Goal: Task Accomplishment & Management: Manage account settings

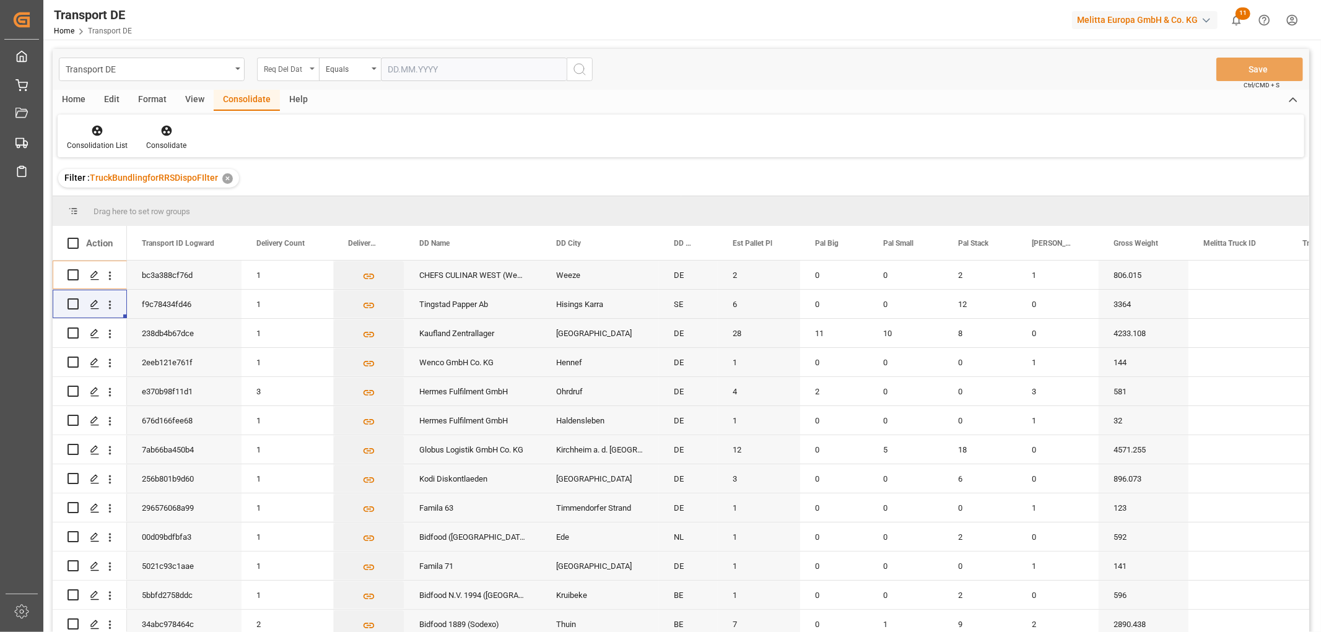
click at [292, 67] on div "Req Del Dat" at bounding box center [285, 68] width 42 height 14
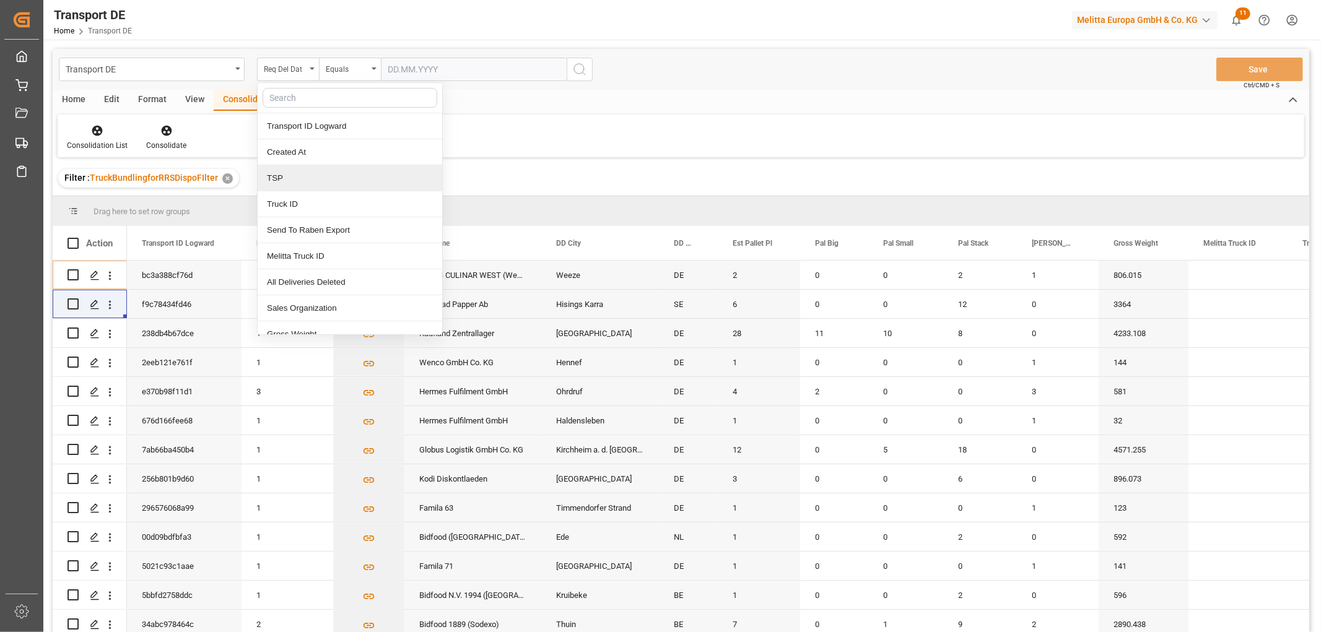
click at [291, 177] on div "TSP" at bounding box center [350, 178] width 185 height 26
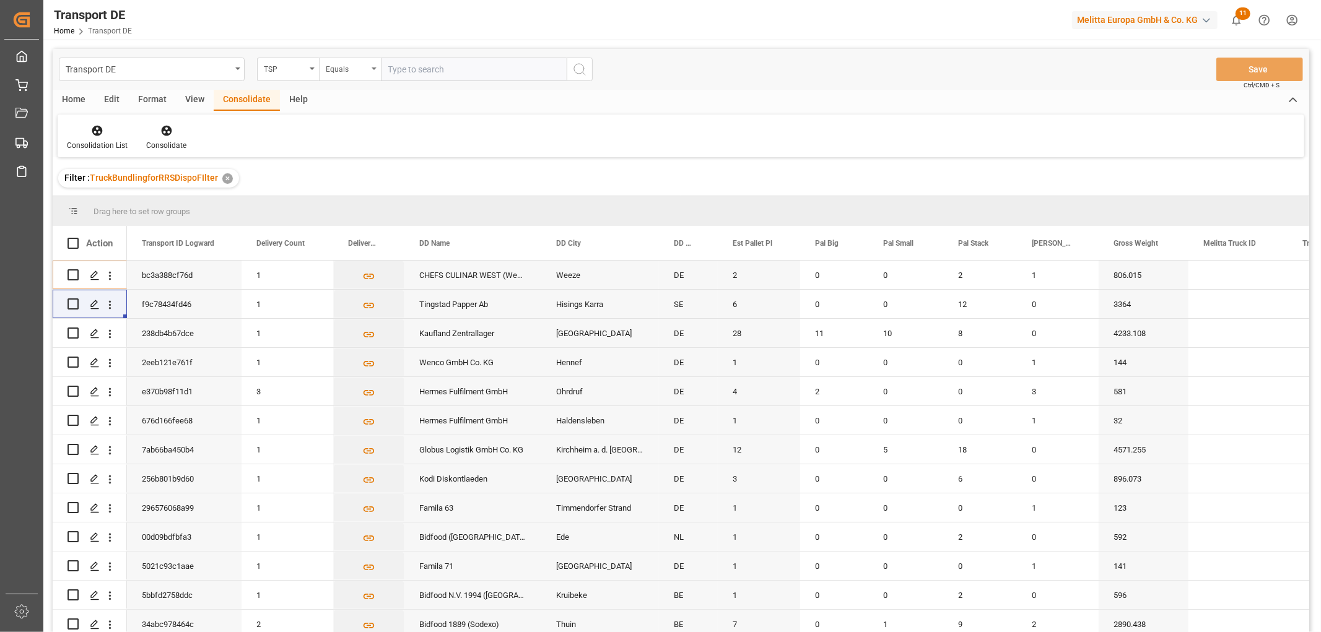
click at [343, 71] on div "Equals" at bounding box center [347, 68] width 42 height 14
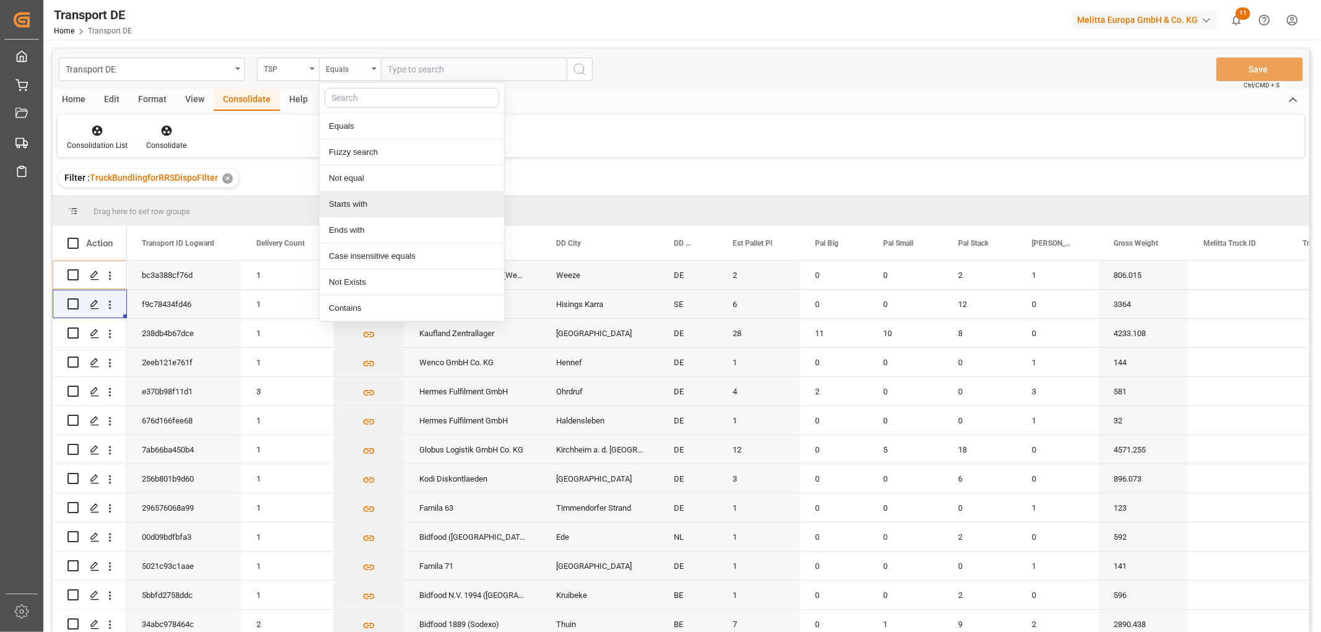
click at [343, 212] on div "Starts with" at bounding box center [412, 204] width 185 height 26
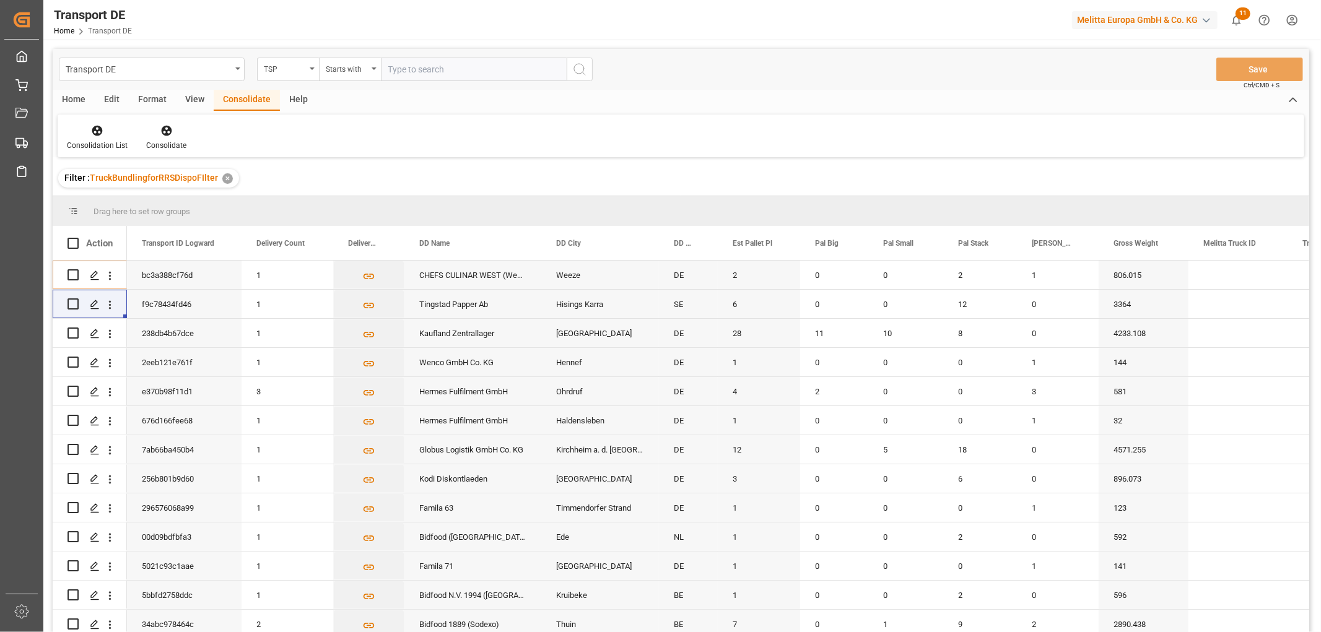
click at [424, 65] on input "text" at bounding box center [474, 70] width 186 height 24
type input "Self pickup DE"
click at [581, 69] on icon "search button" at bounding box center [579, 69] width 15 height 15
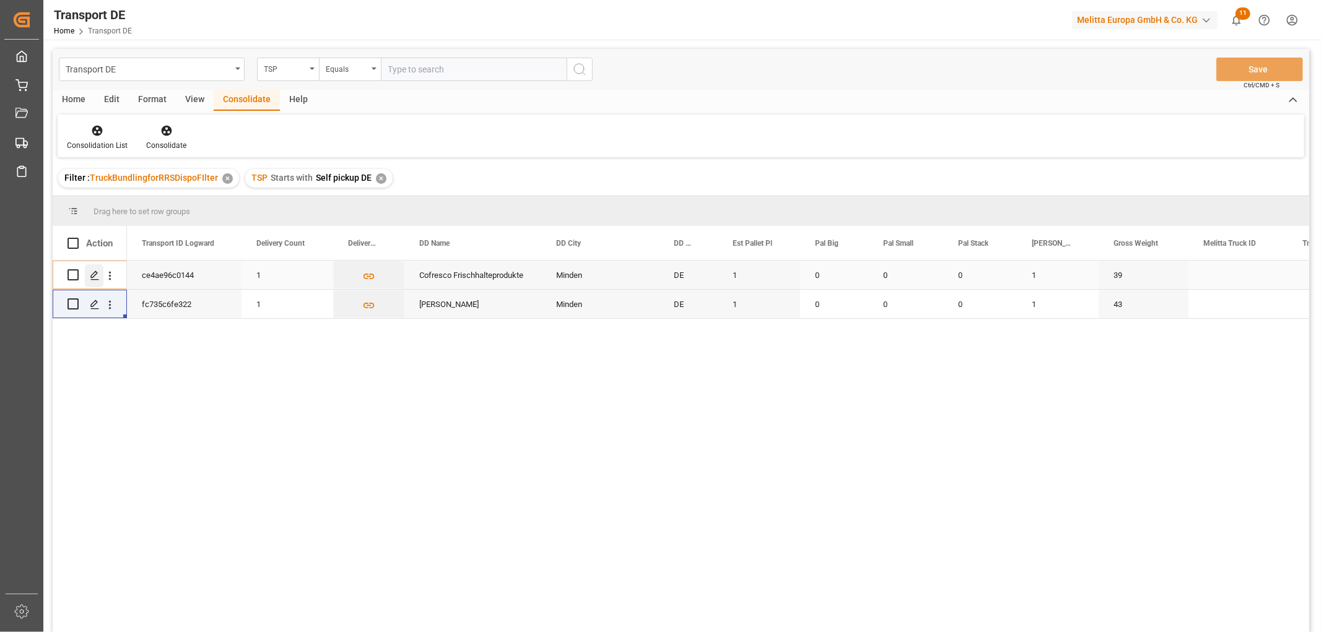
click at [92, 271] on icon "Press SPACE to select this row." at bounding box center [95, 276] width 10 height 10
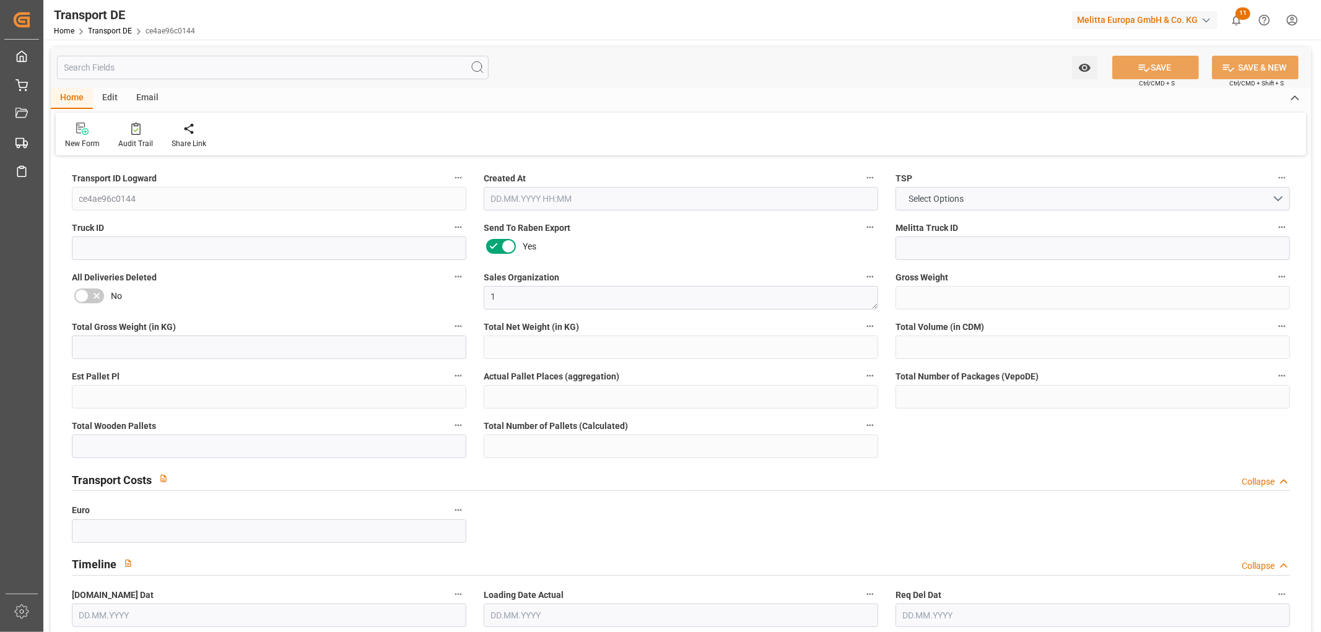
type input "39"
type input "14.394"
type input "8.928"
type input "205.171"
type input "1"
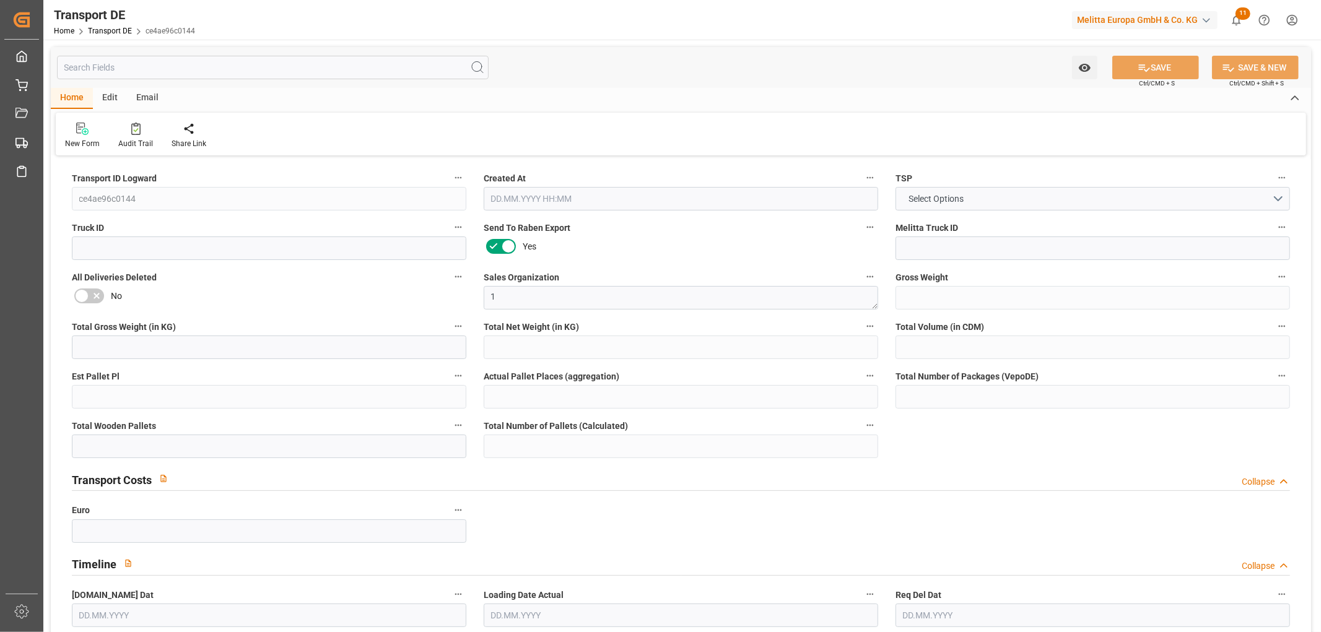
type input "0"
type input "1"
type input "0"
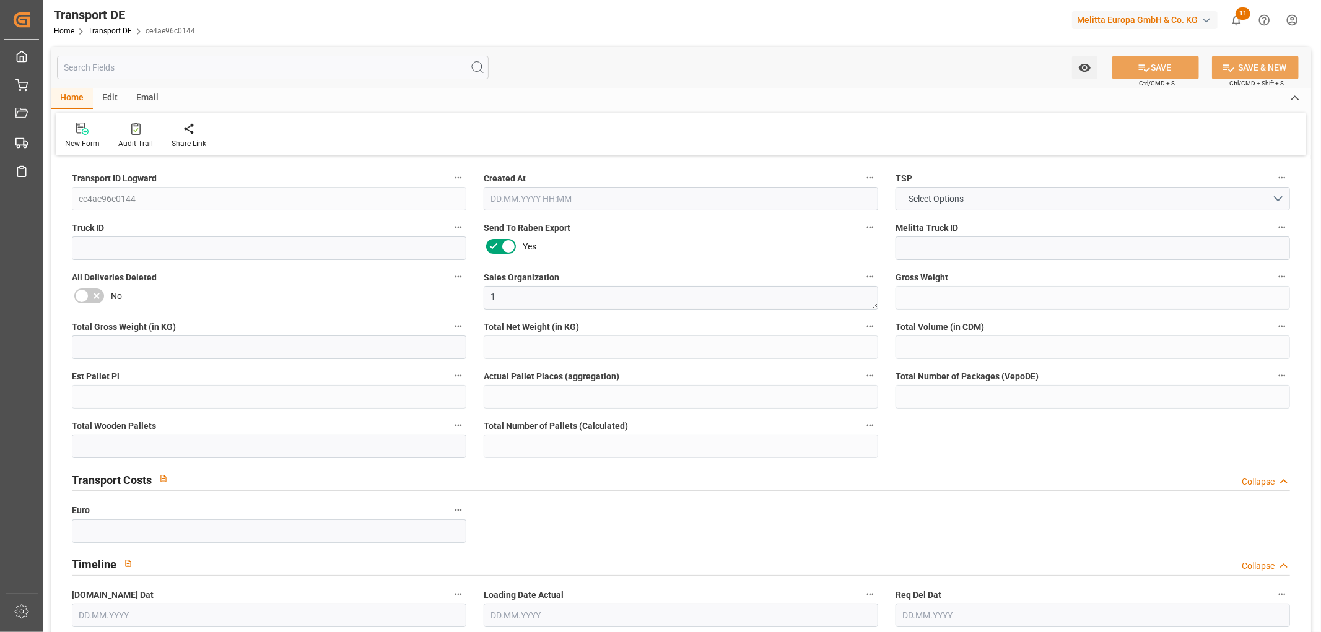
type input "32"
type input "0"
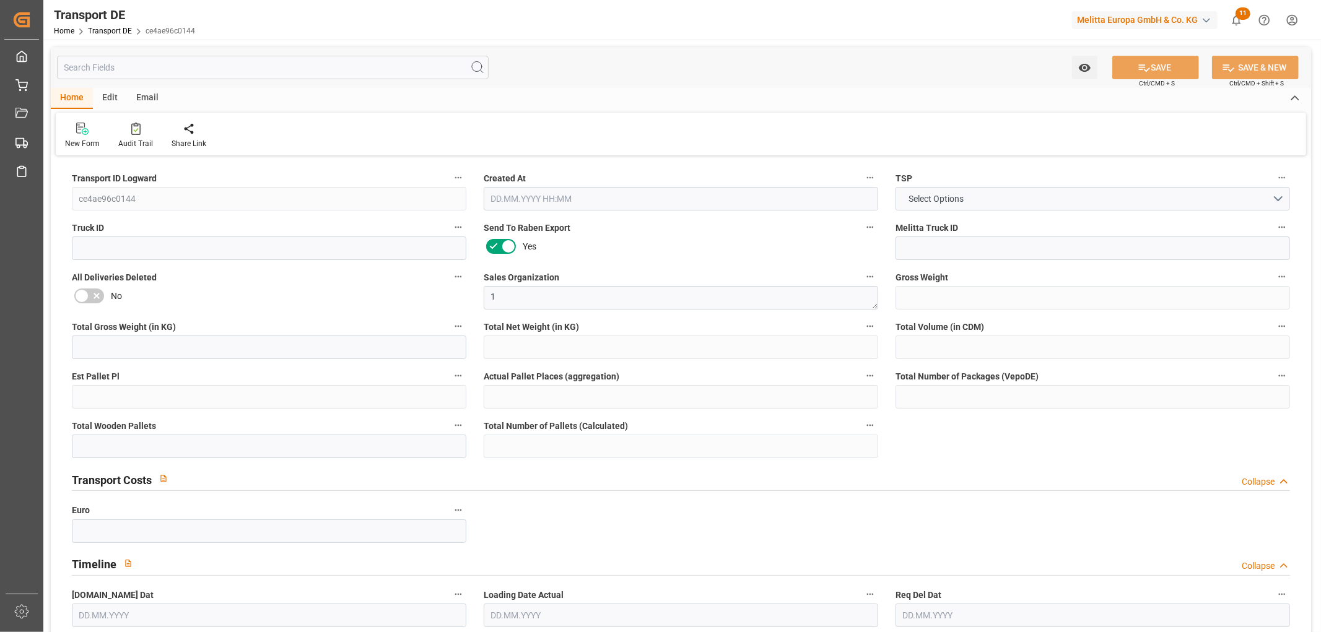
type input "0"
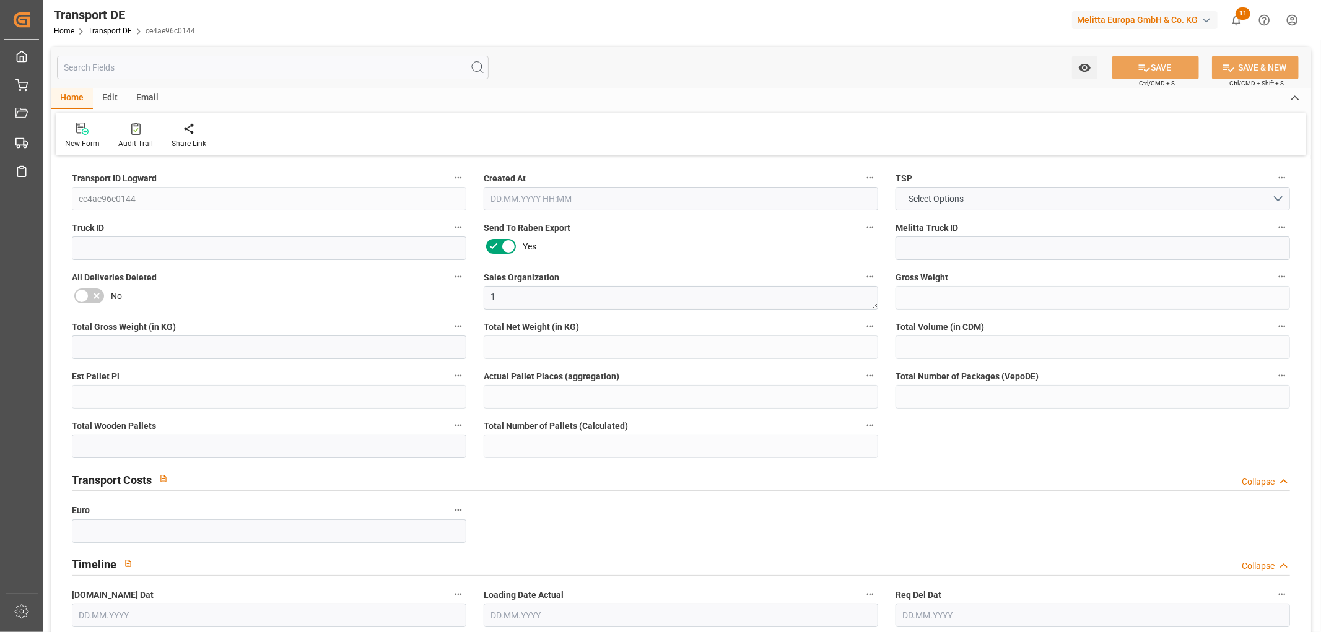
type input "0"
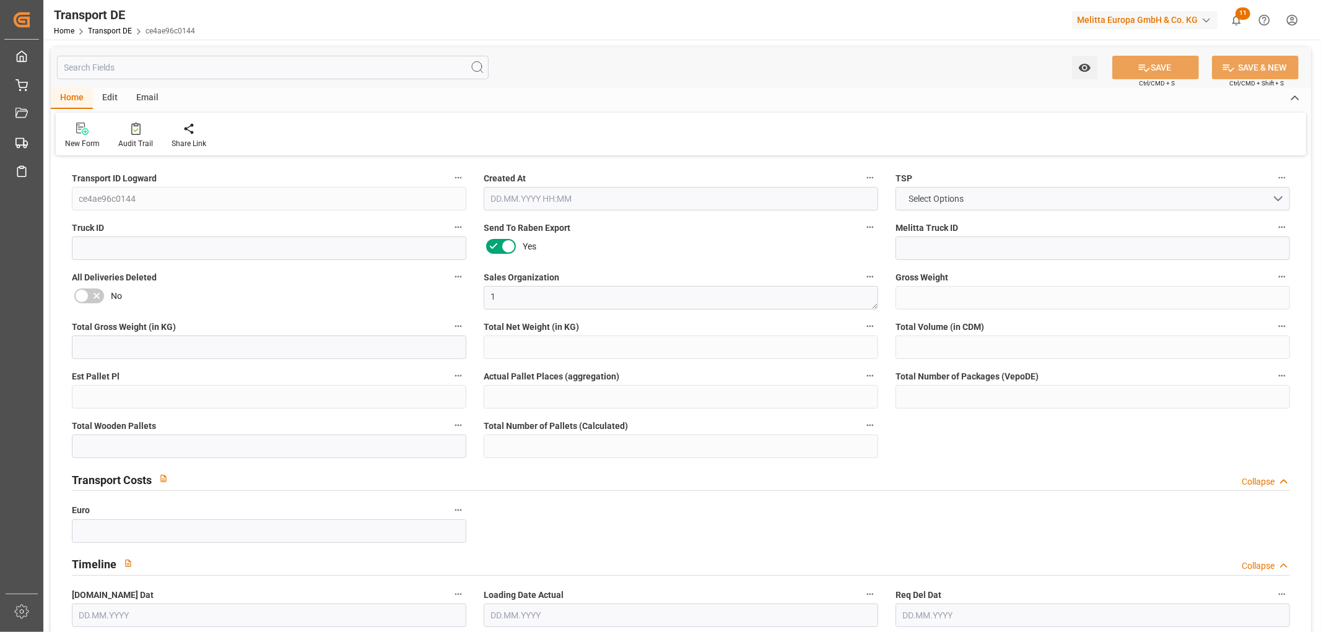
type input "0"
type input "1"
type input "0"
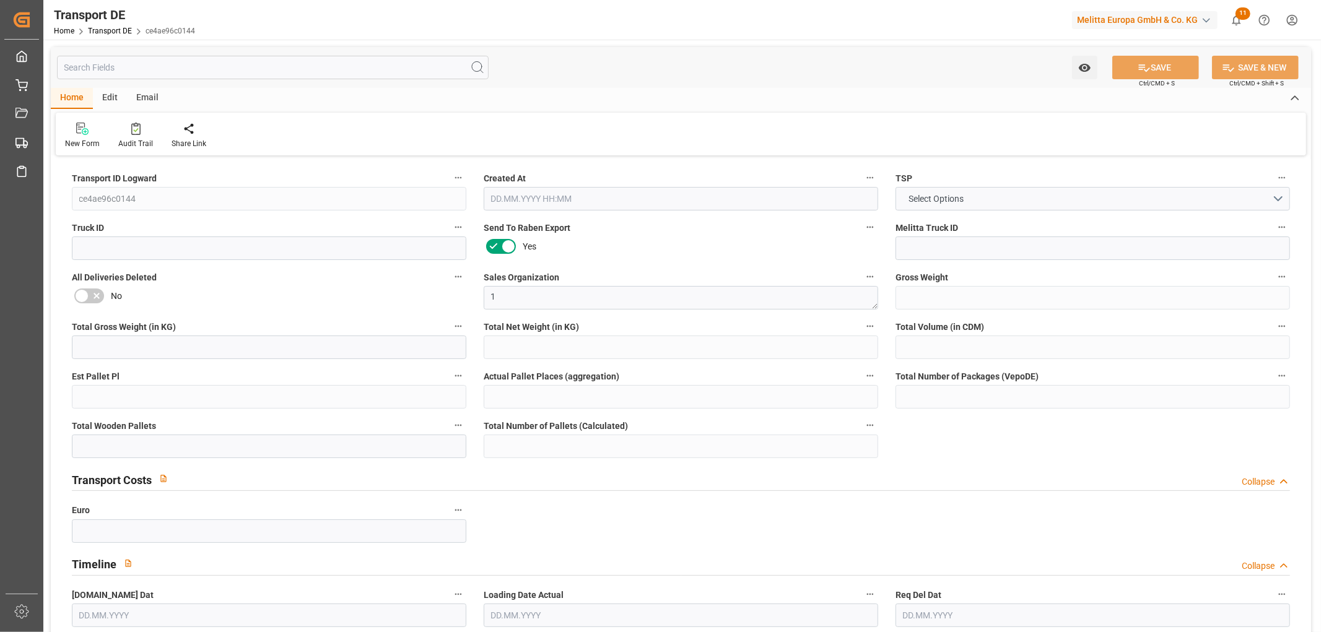
type input "0"
type input "3.039"
type input "0"
type input "[DATE] 10:45"
type input "[DATE]"
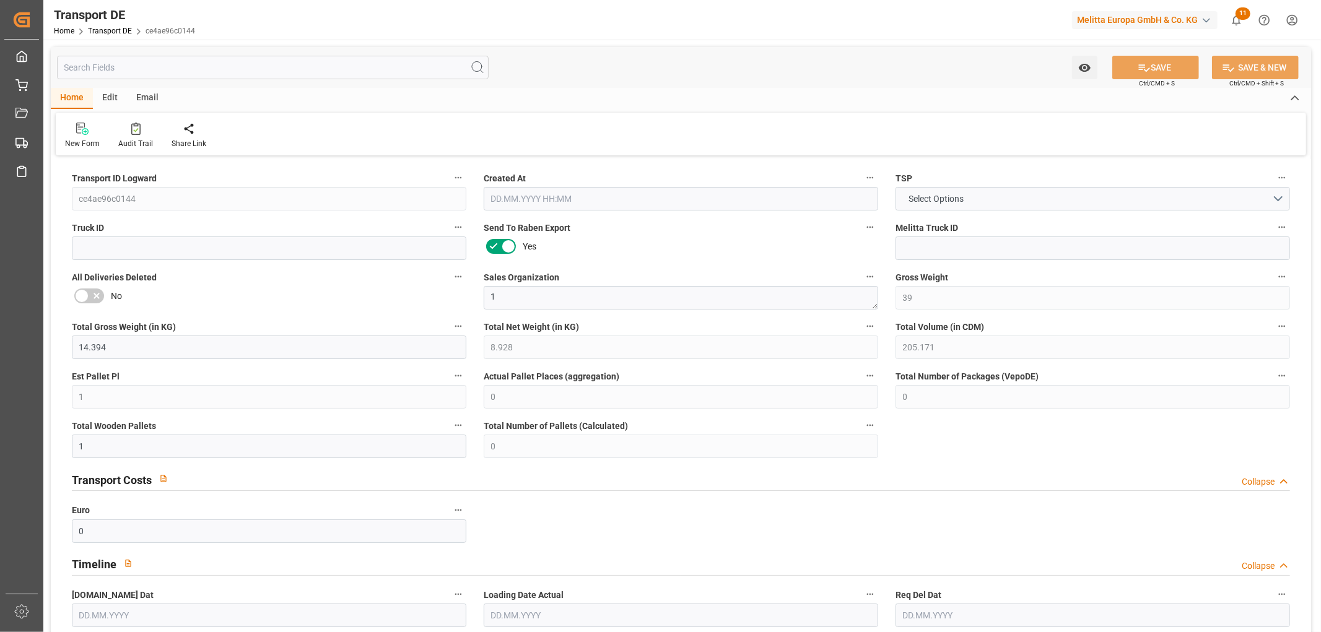
type input "[DATE]"
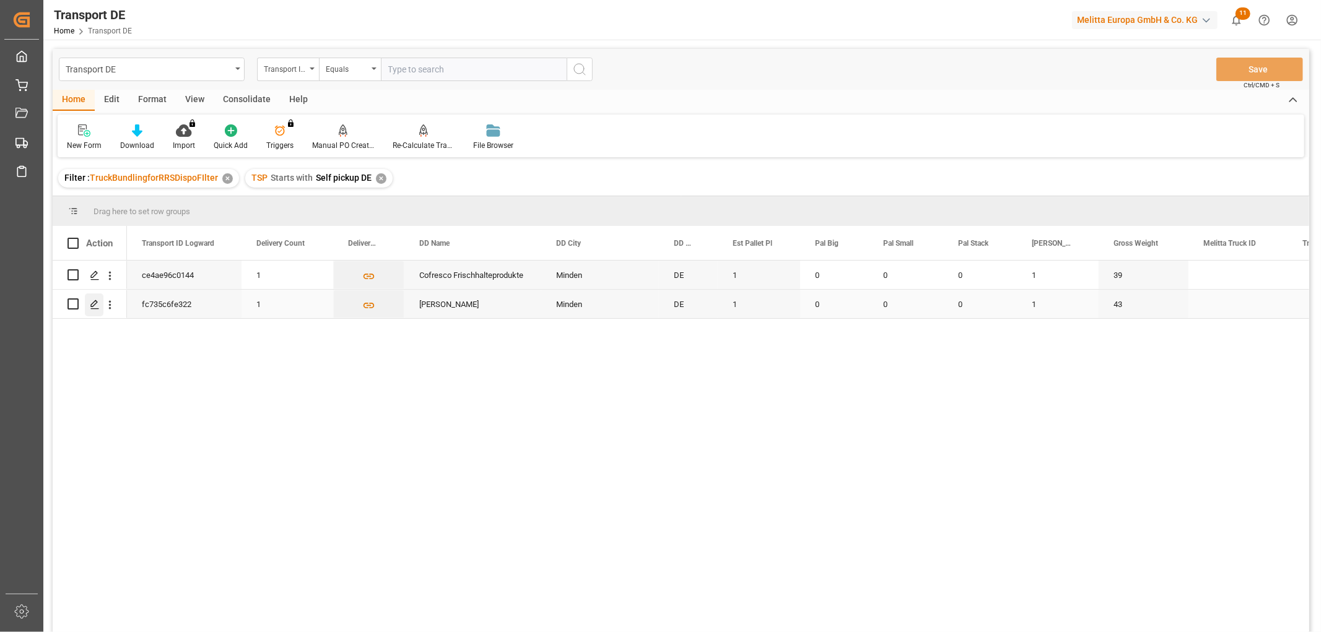
click at [96, 305] on icon "Press SPACE to select this row." at bounding box center [95, 305] width 10 height 10
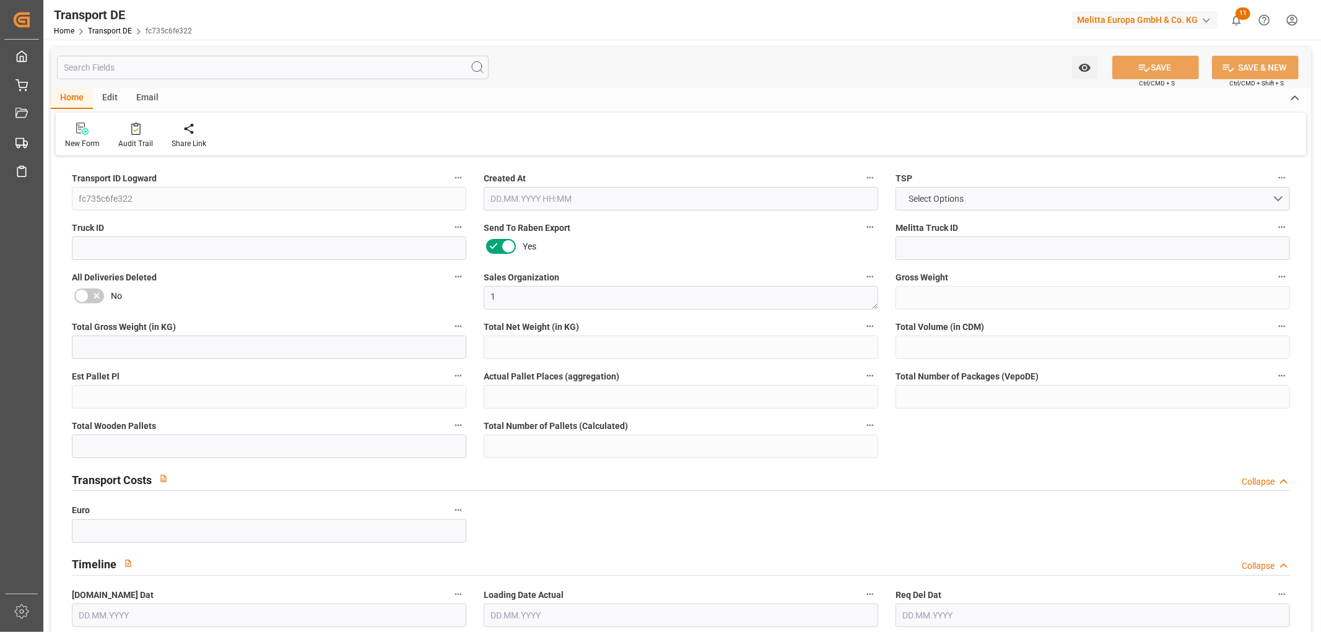
type input "43"
type input "18.519"
type input "18"
type input "181.44"
type input "1"
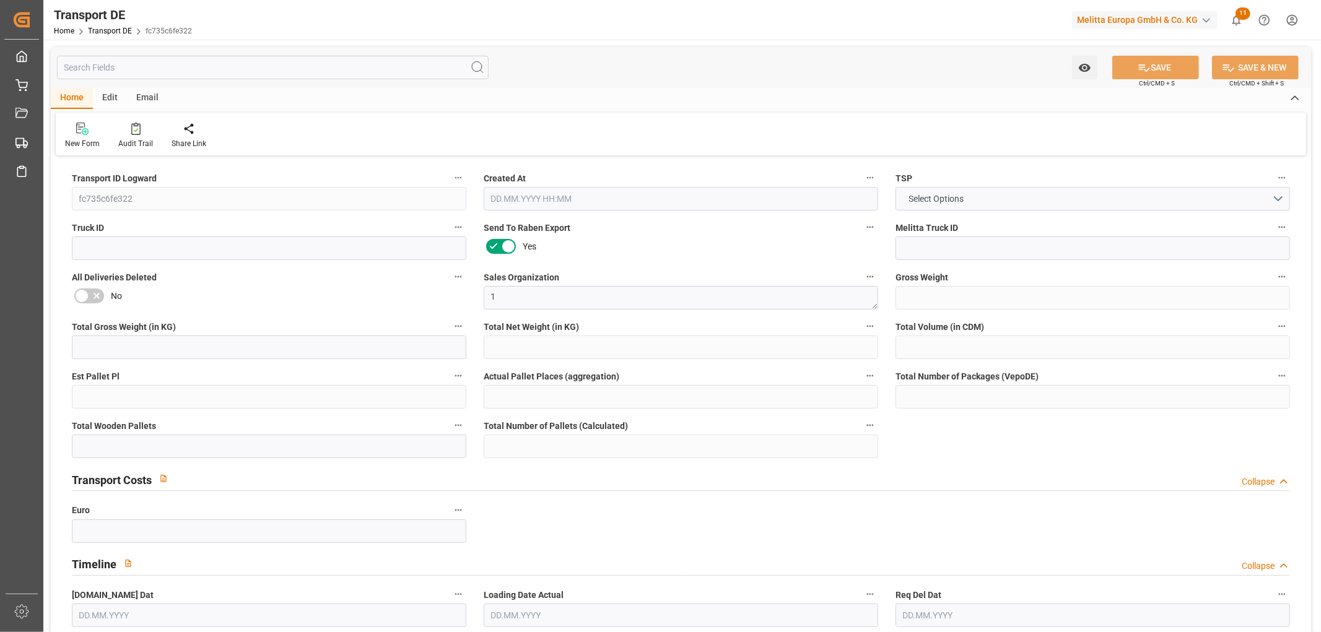
type input "0"
type input "1"
type input "0"
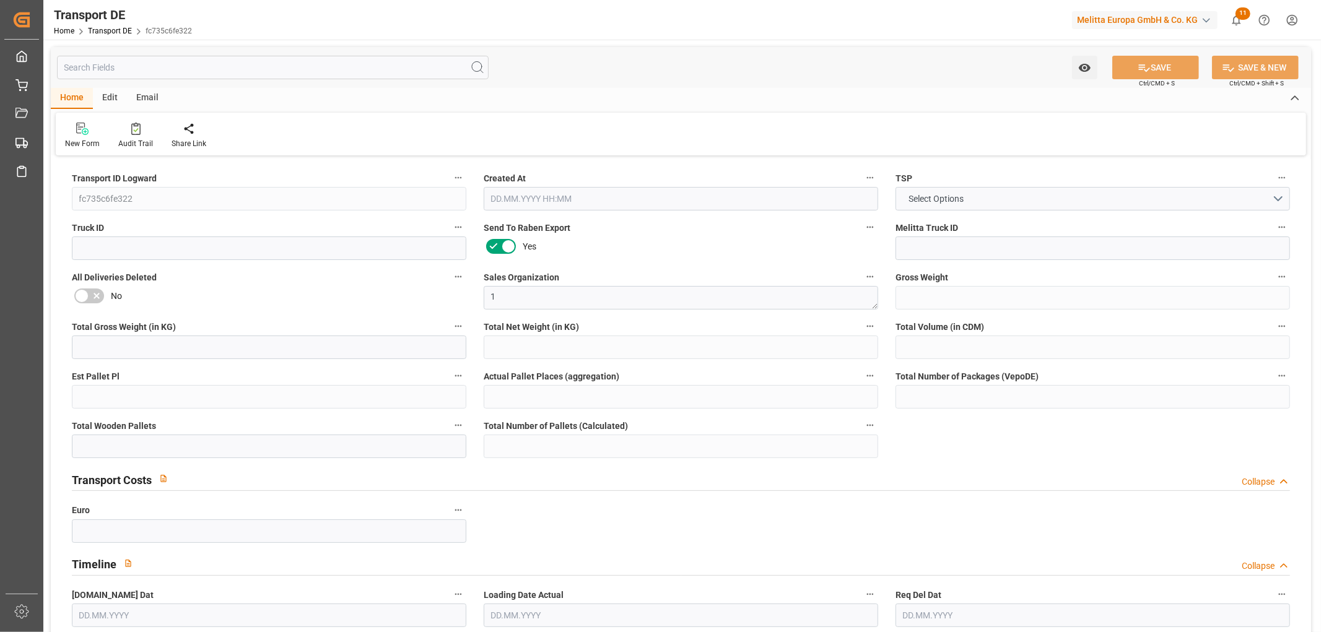
type input "32"
type input "0"
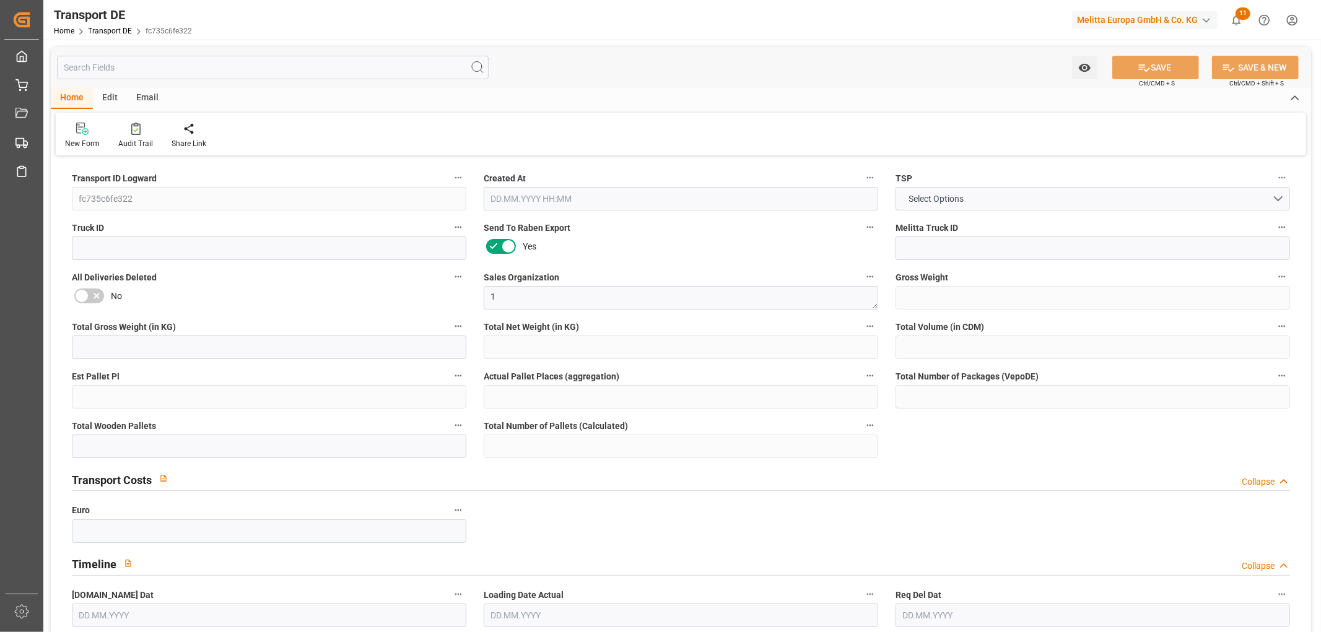
type input "0"
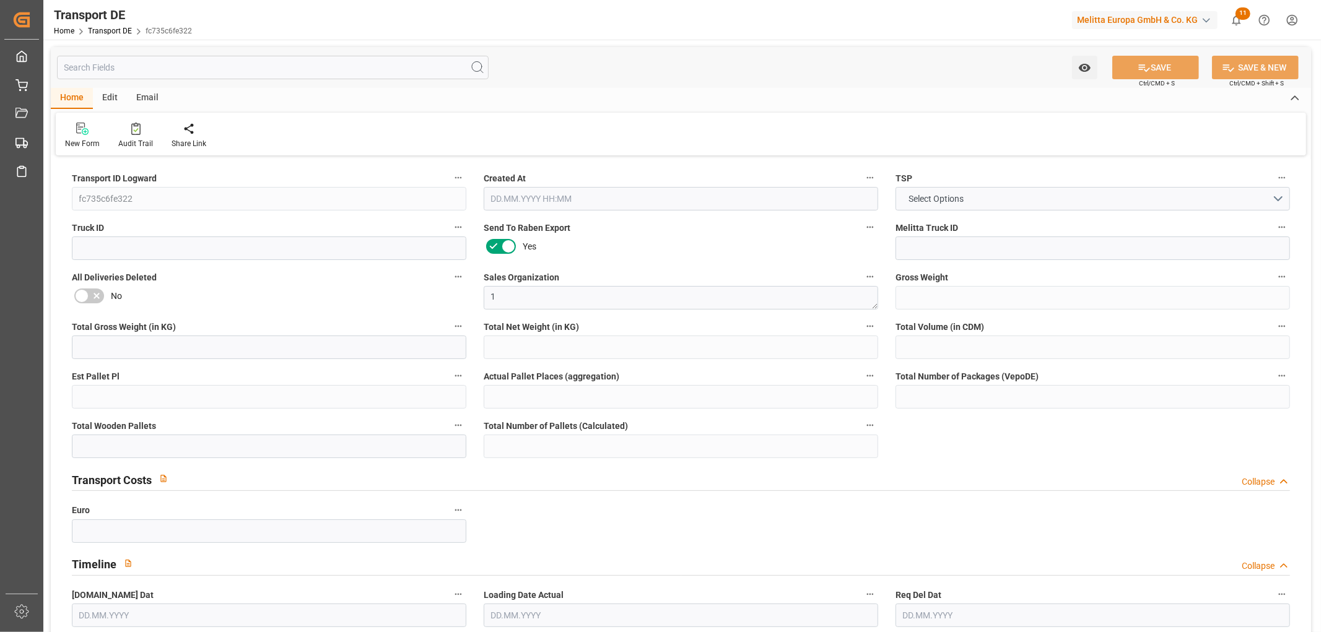
type input "0"
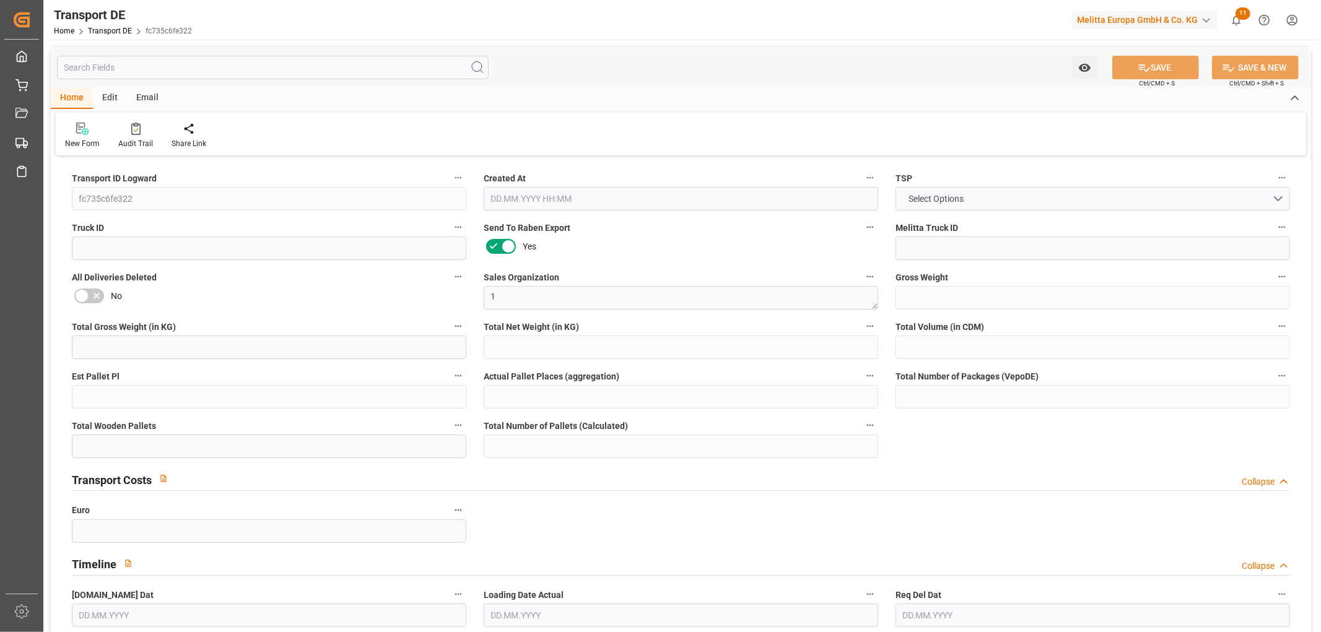
type input "0"
type input "1"
type input "0"
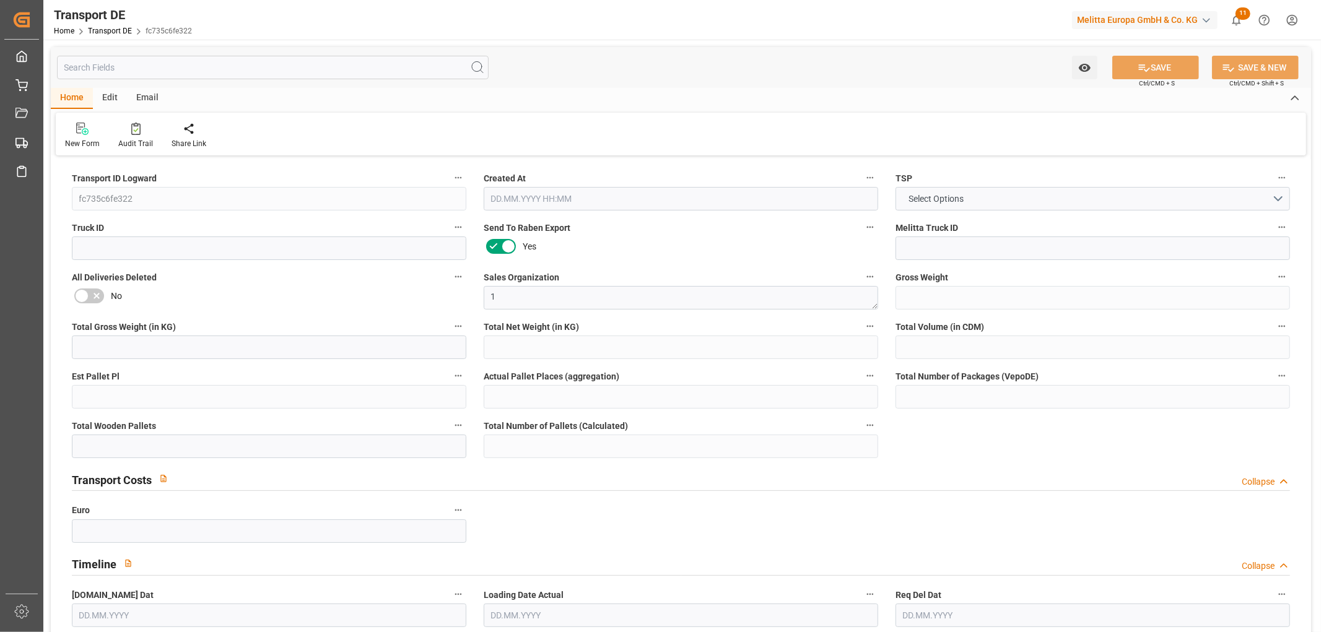
type input "0"
type input "3.039"
type input "0"
type input "[DATE] 22:03"
type input "[DATE]"
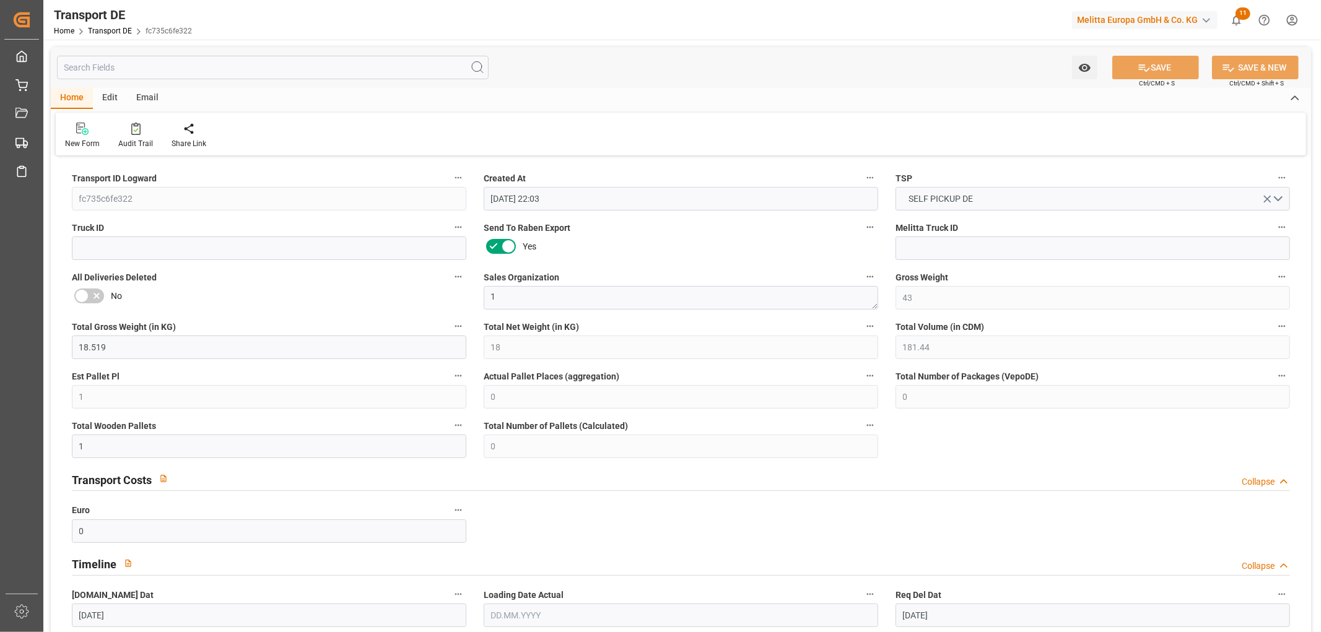
type input "[DATE]"
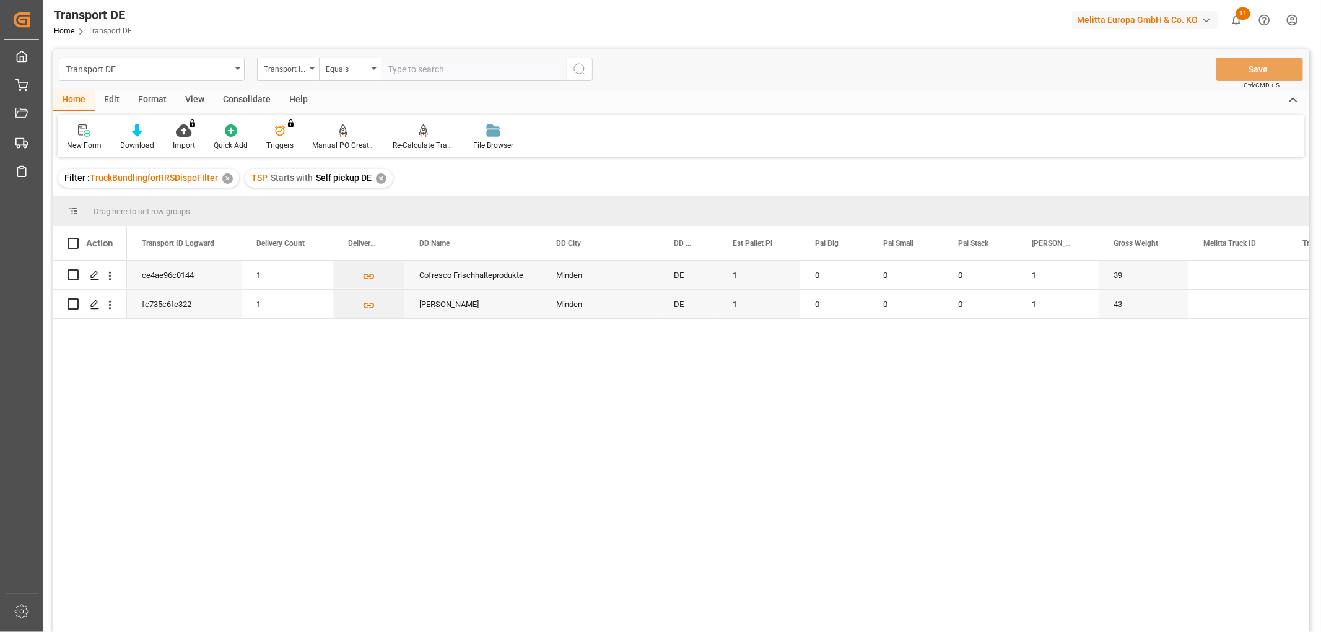
click at [250, 102] on div "Consolidate" at bounding box center [247, 100] width 66 height 21
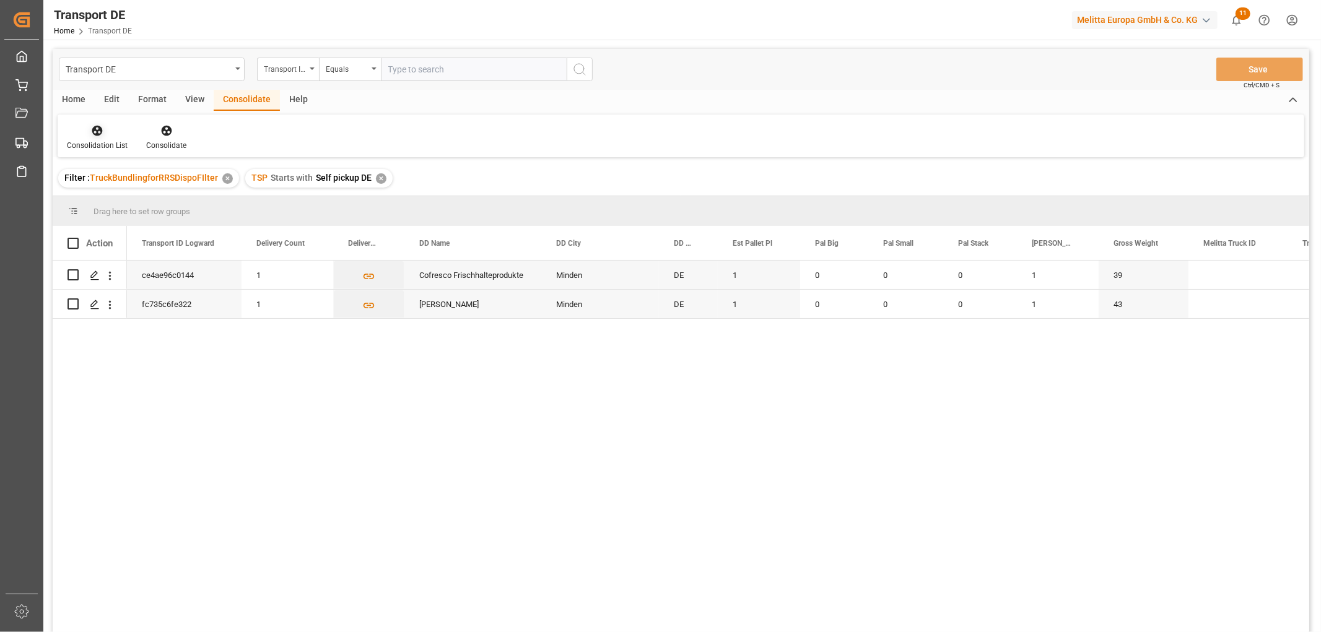
click at [99, 133] on icon at bounding box center [97, 131] width 11 height 11
click at [108, 196] on div "Transport DE Transport ID Logward Equals Save Ctrl/CMD + S Home Edit Format Vie…" at bounding box center [681, 357] width 1256 height 616
click at [73, 274] on input "Press Space to toggle row selection (unchecked)" at bounding box center [72, 274] width 11 height 11
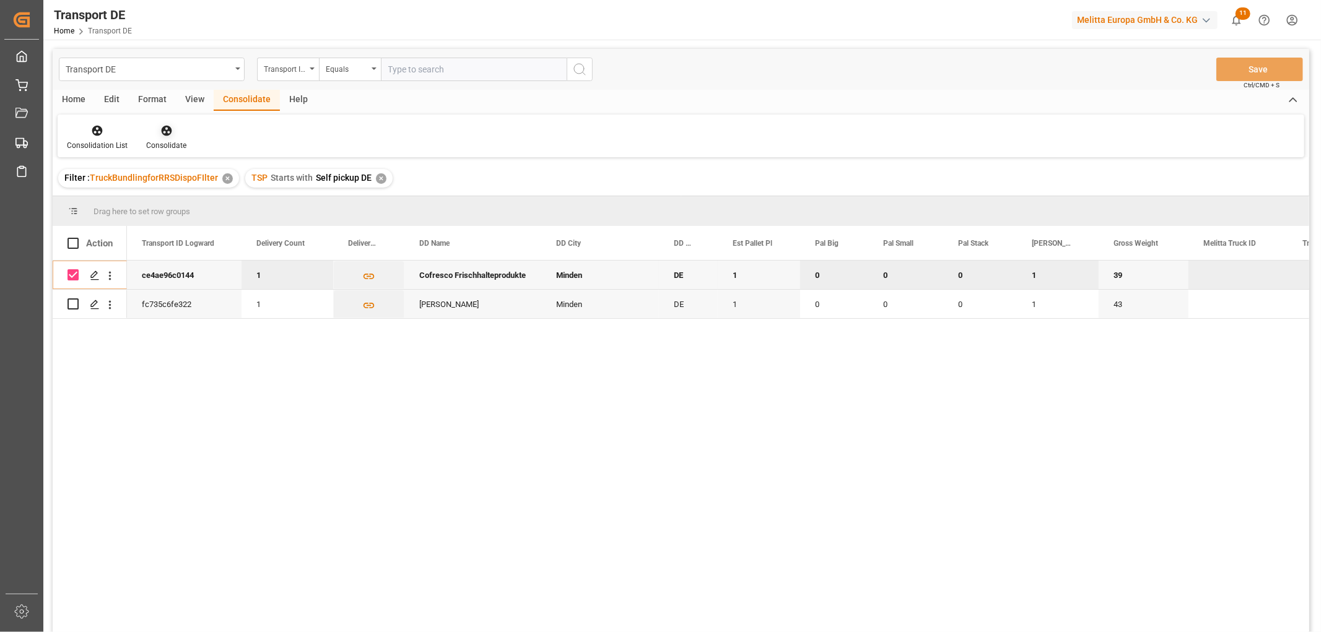
click at [163, 130] on icon at bounding box center [166, 131] width 11 height 11
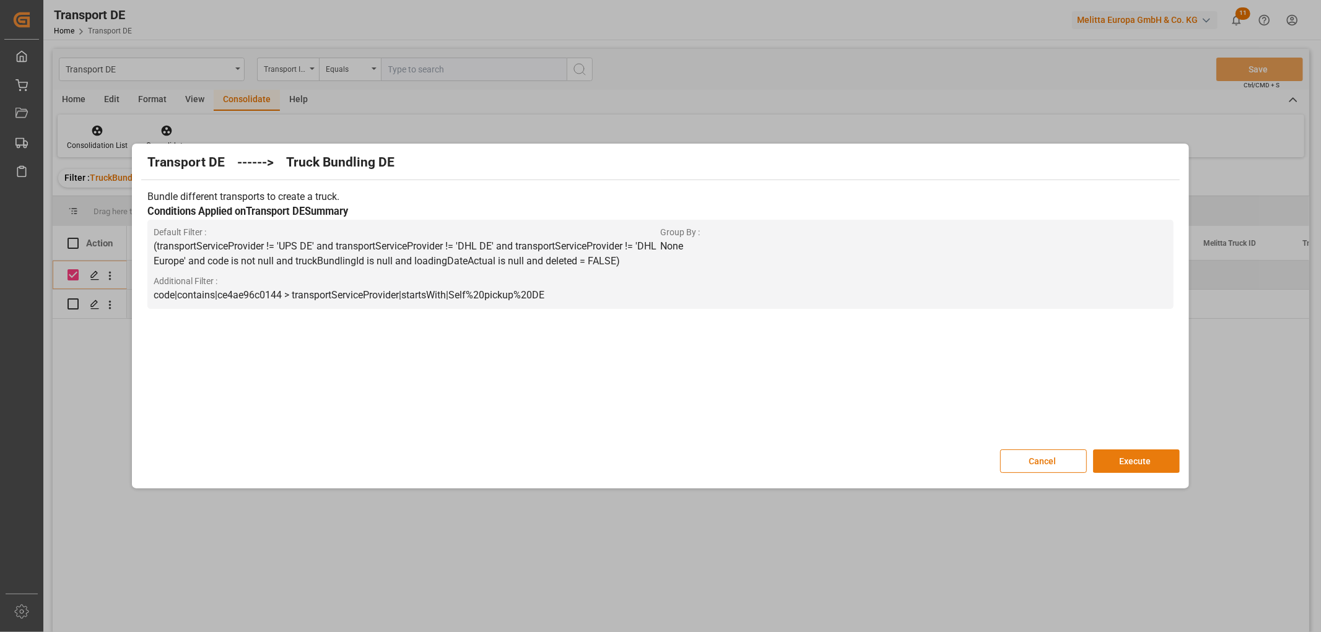
click at [1138, 460] on button "Execute" at bounding box center [1136, 462] width 87 height 24
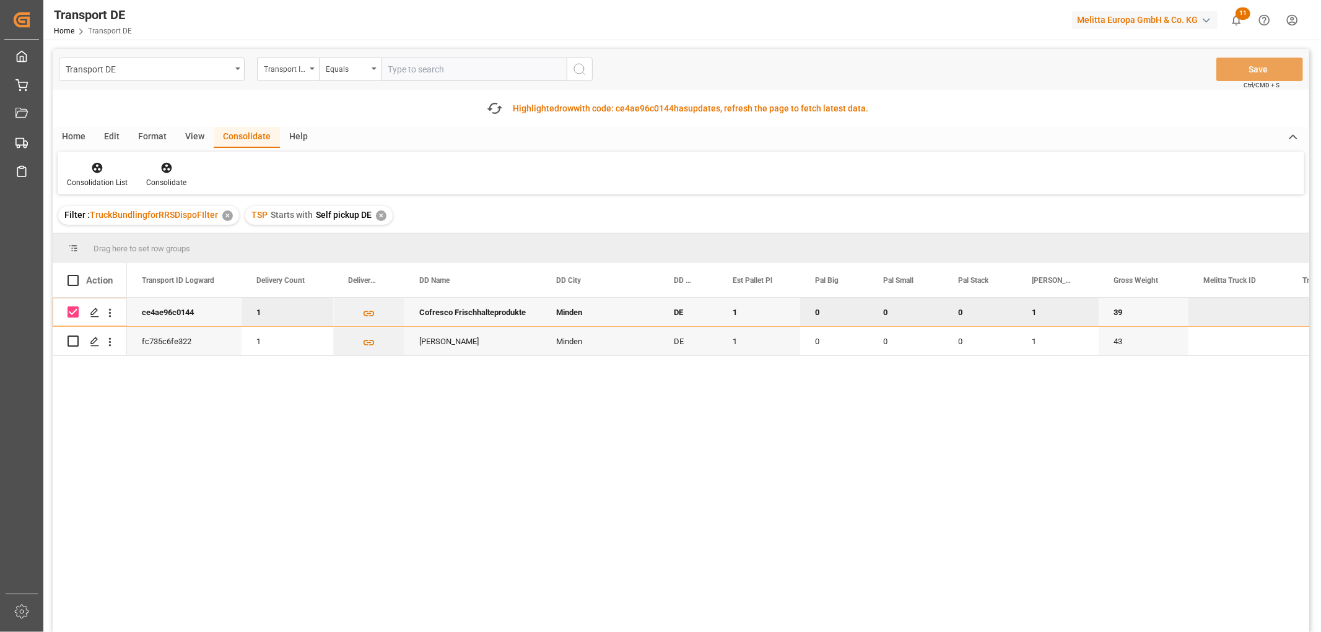
click at [78, 311] on input "Press Space to toggle row selection (checked)" at bounding box center [72, 312] width 11 height 11
checkbox input "false"
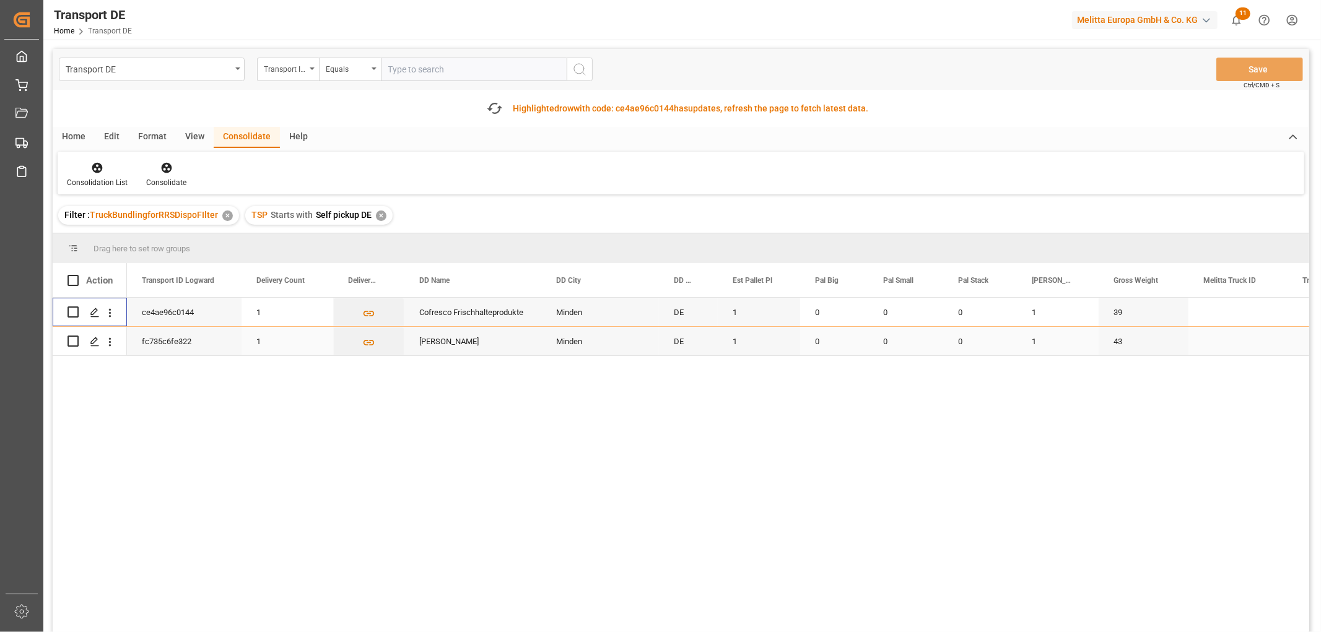
click at [75, 341] on input "Press Space to toggle row selection (unchecked)" at bounding box center [72, 341] width 11 height 11
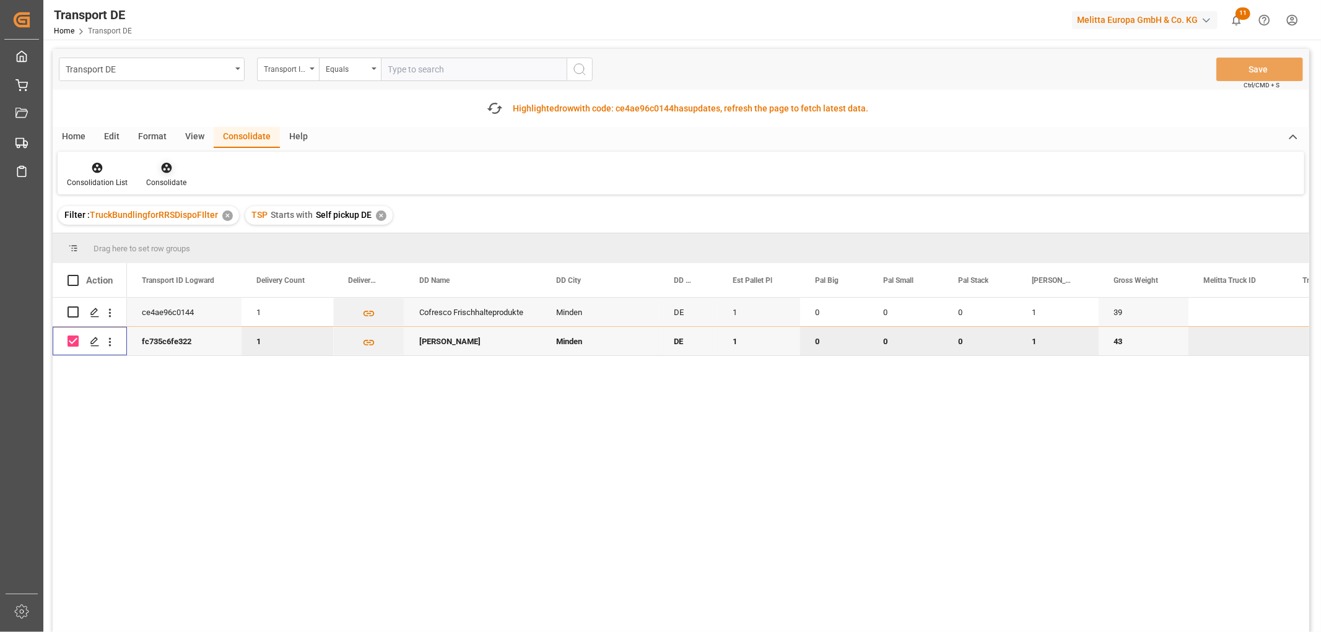
click at [161, 163] on icon at bounding box center [166, 168] width 12 height 12
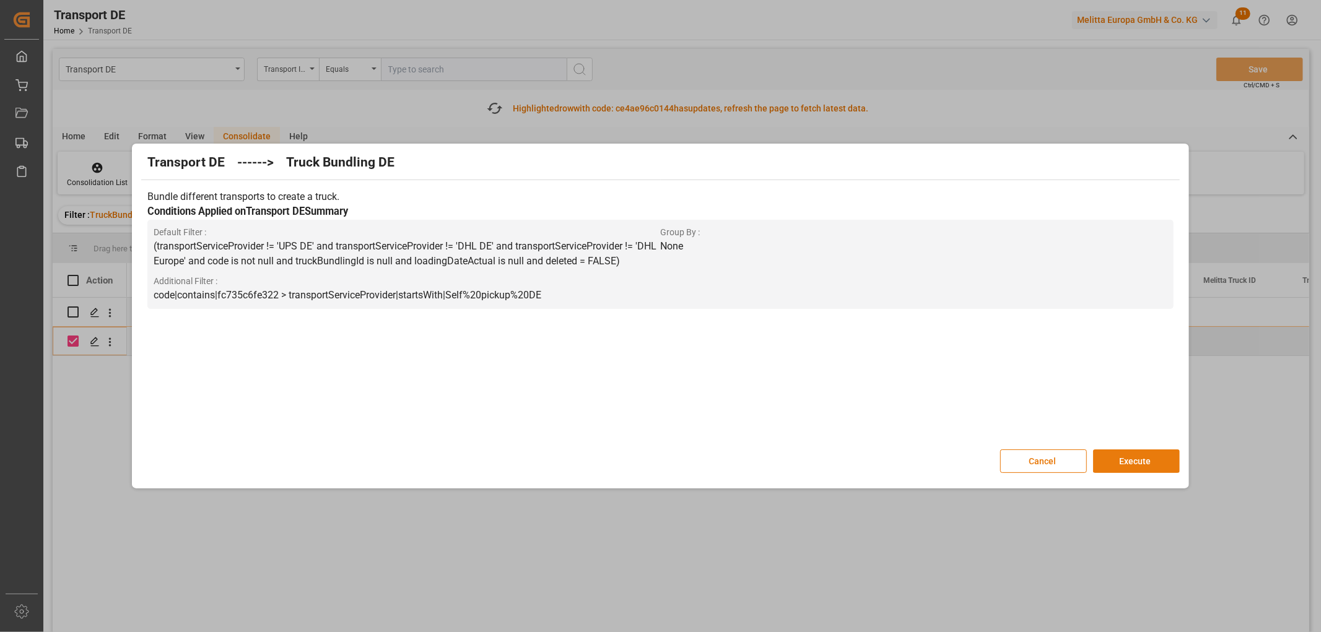
click at [1131, 461] on button "Execute" at bounding box center [1136, 462] width 87 height 24
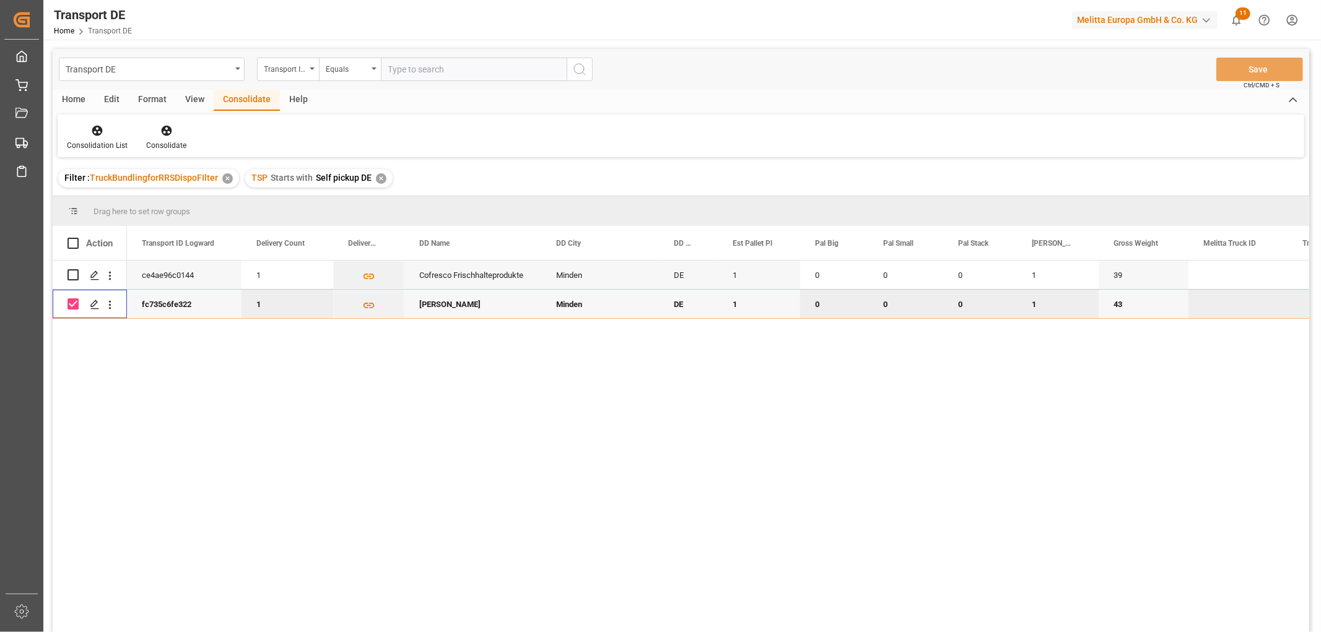
click at [76, 305] on input "Press Space to toggle row selection (checked)" at bounding box center [72, 303] width 11 height 11
checkbox input "false"
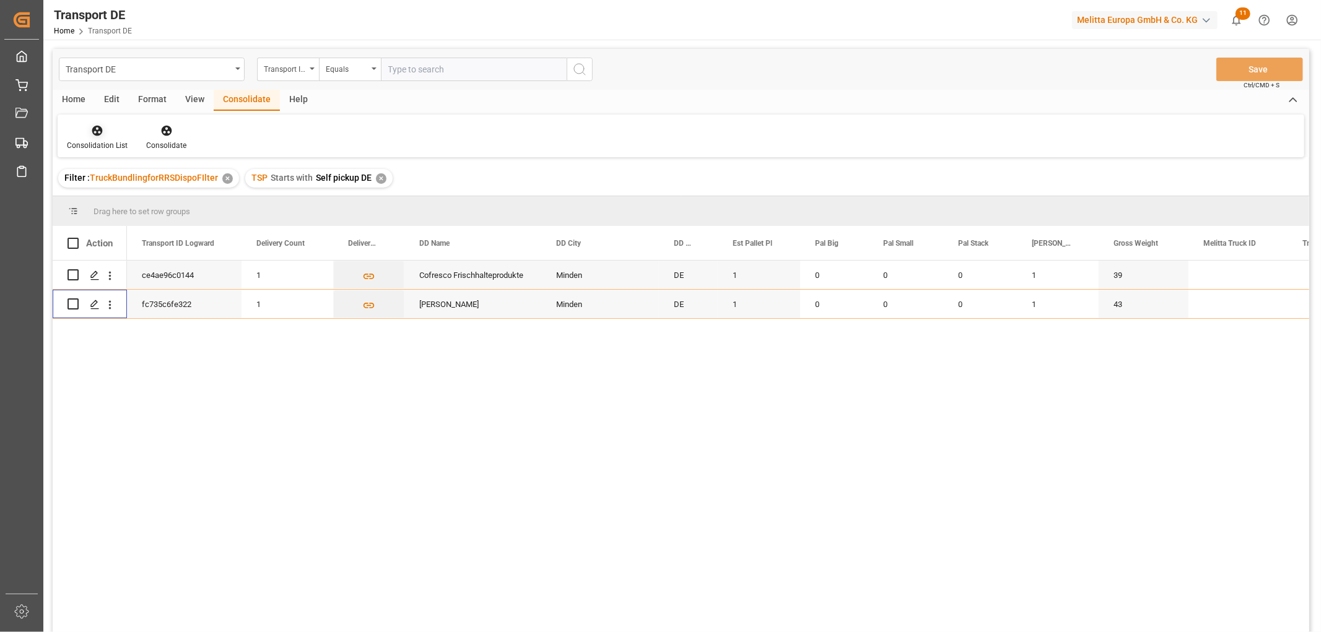
click at [97, 133] on icon at bounding box center [97, 131] width 11 height 11
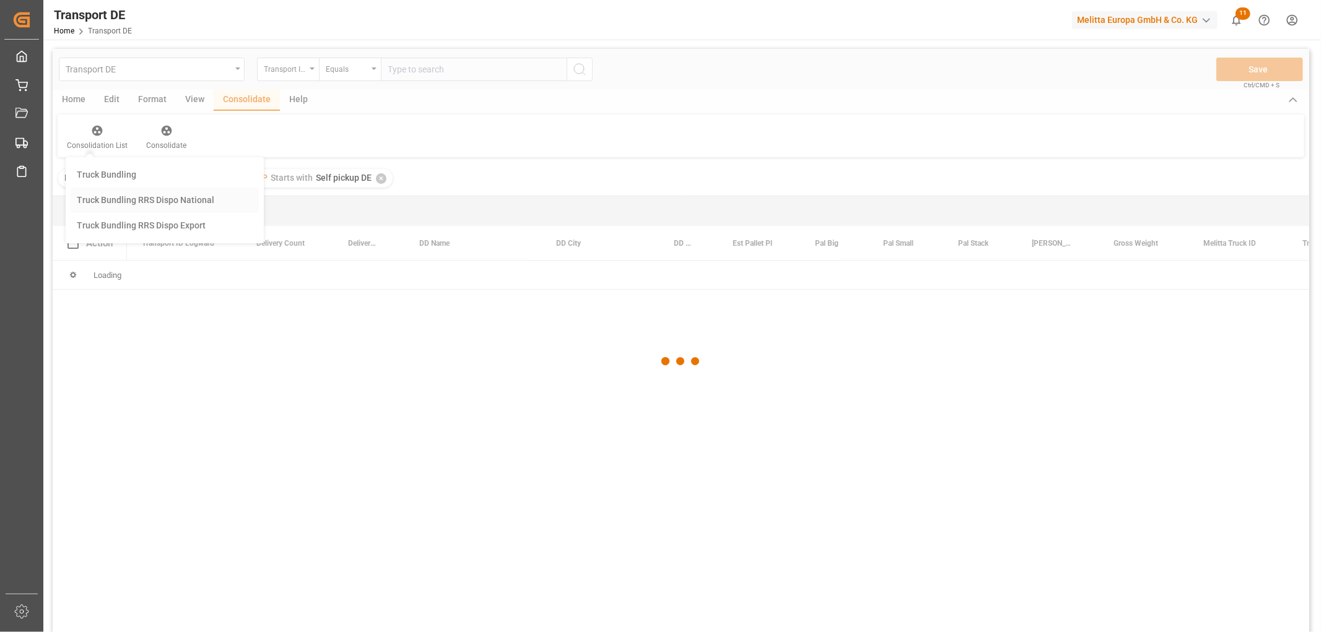
click at [118, 203] on div "Transport DE Transport ID Logward Equals Save Ctrl/CMD + S Home Edit Format Vie…" at bounding box center [681, 357] width 1256 height 616
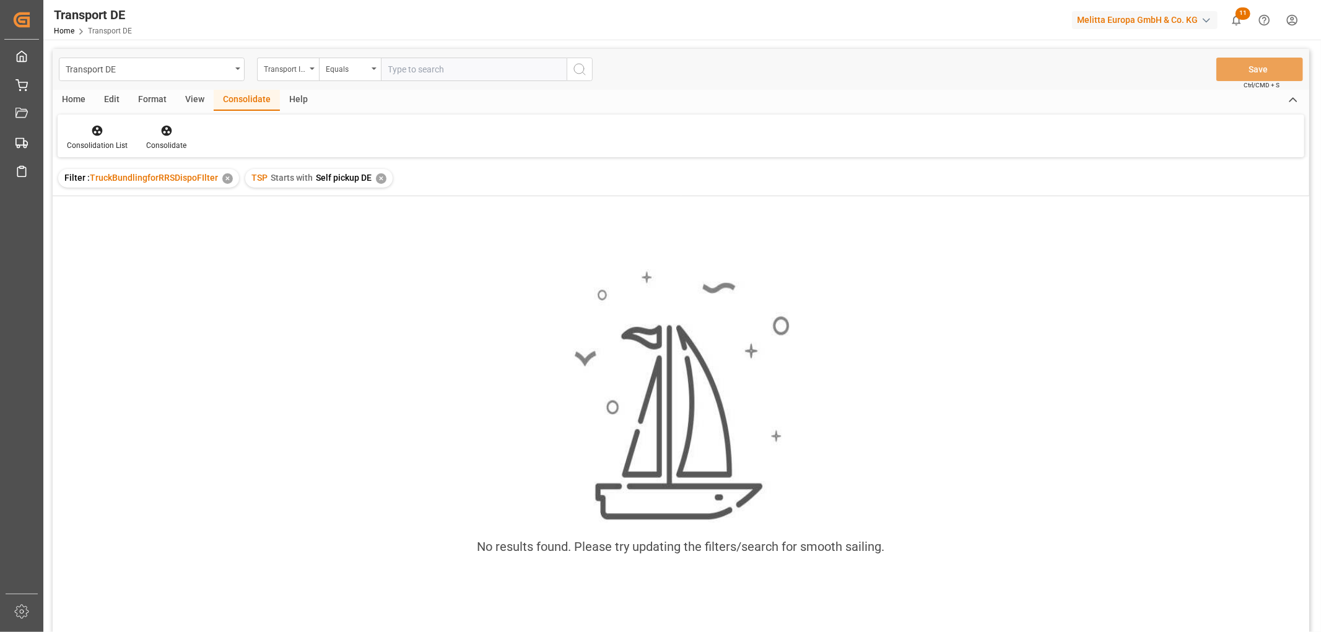
click at [378, 180] on div "✕" at bounding box center [381, 178] width 11 height 11
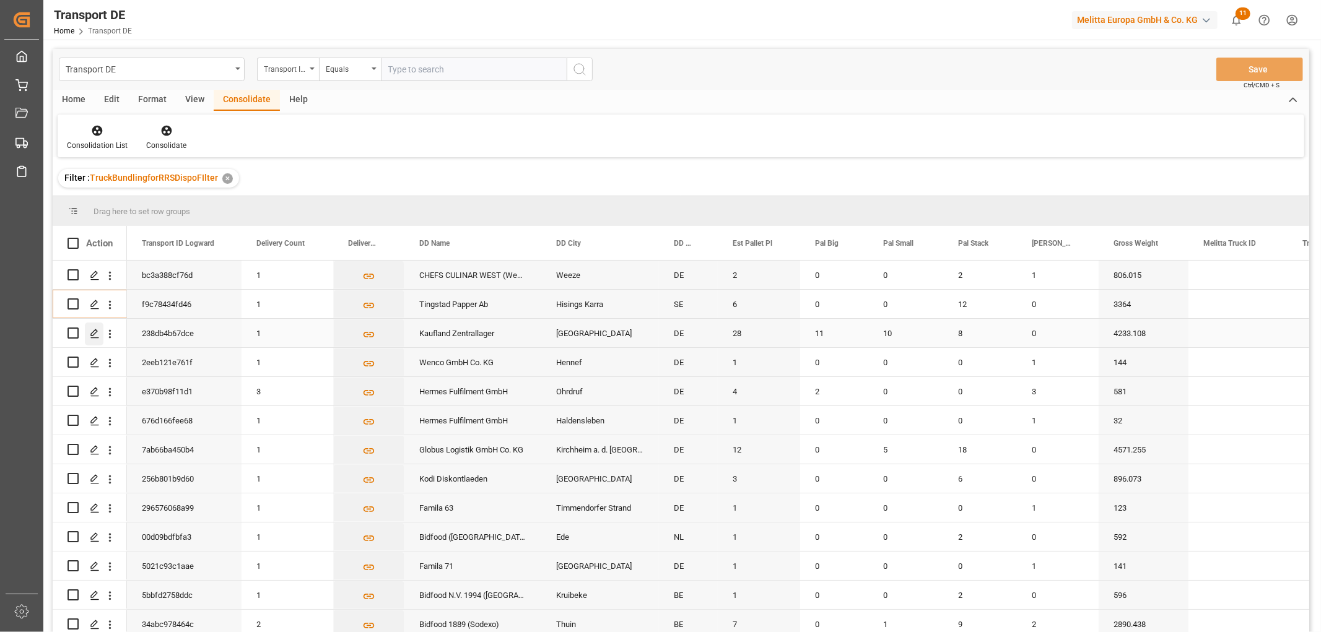
click at [93, 333] on icon "Press SPACE to select this row." at bounding box center [95, 334] width 10 height 10
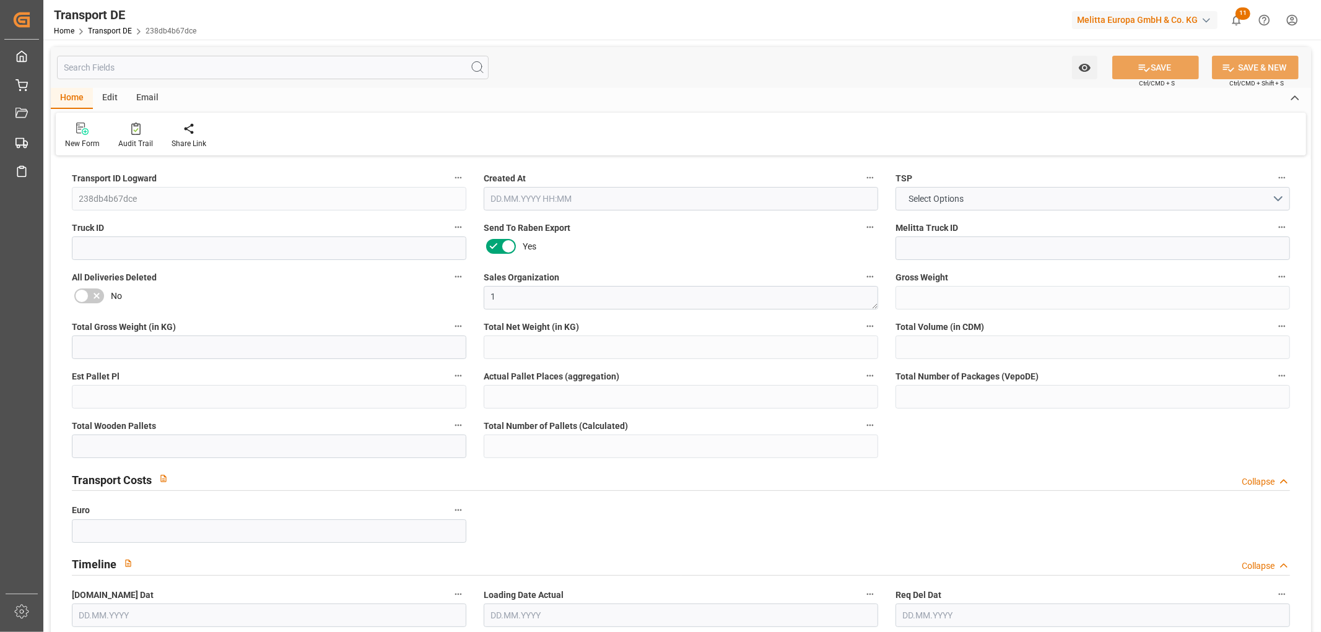
type input "4233.108"
type input "3319.662"
type input "2459.199"
type input "39222.61"
type input "28"
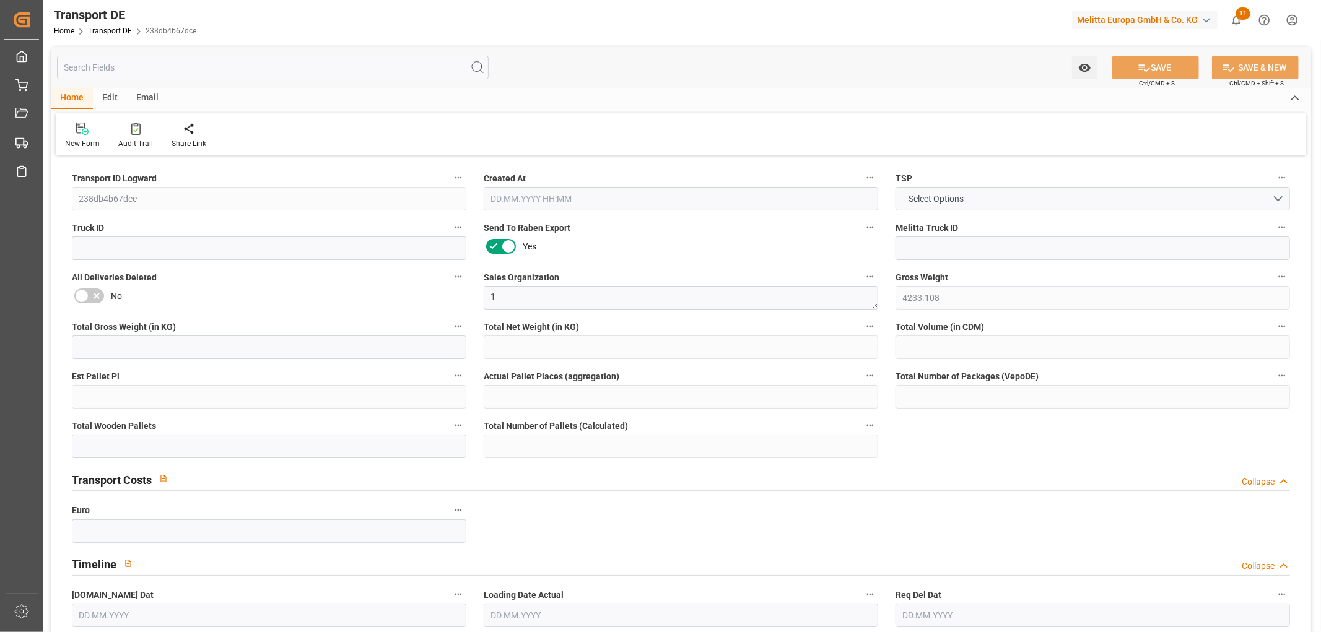
type input "0"
type input "31"
type input "13"
type input "0"
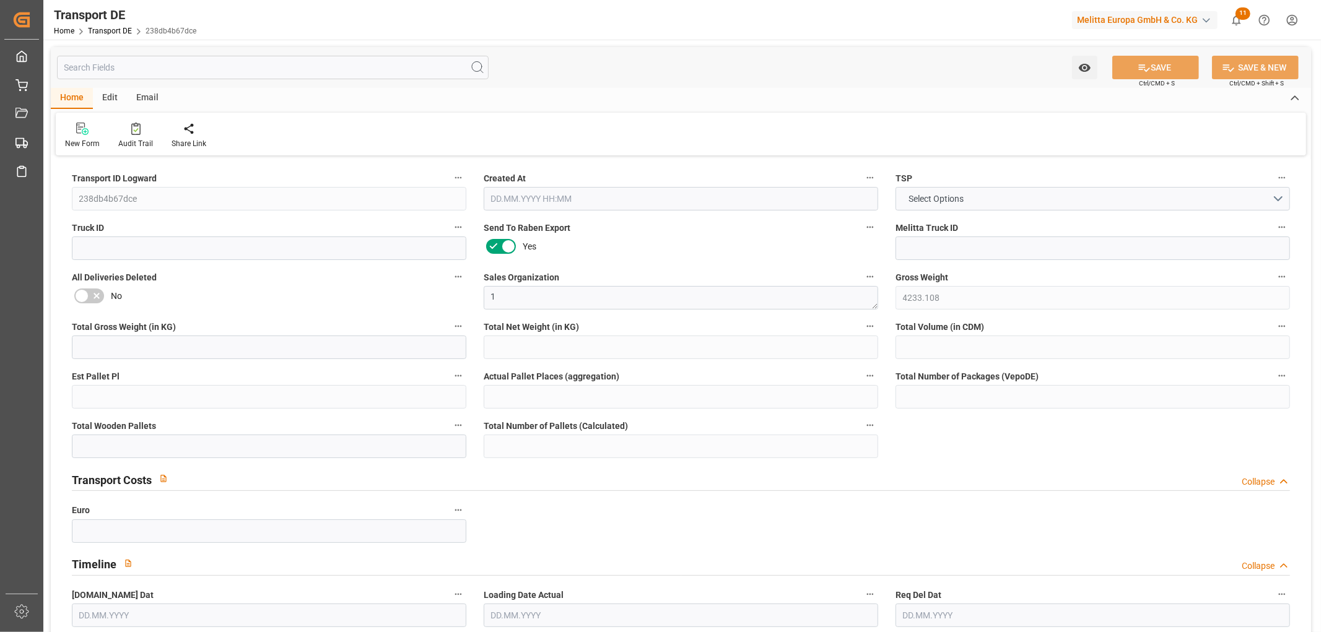
type input "97"
type input "0"
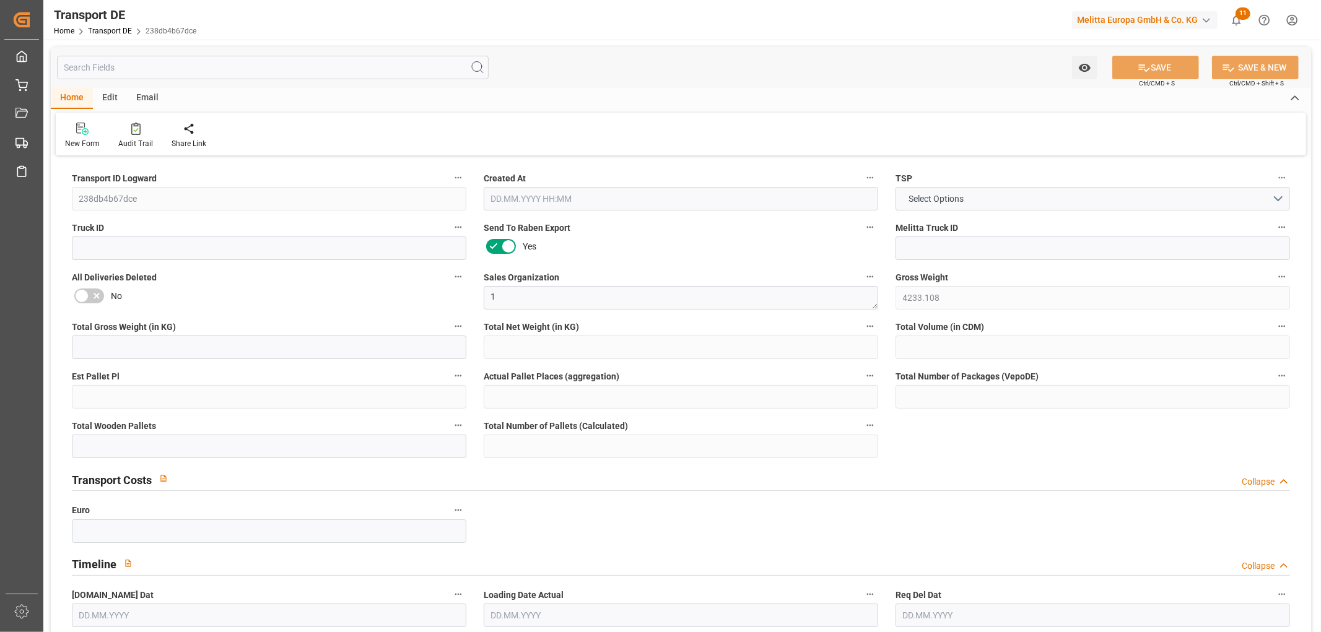
type input "0"
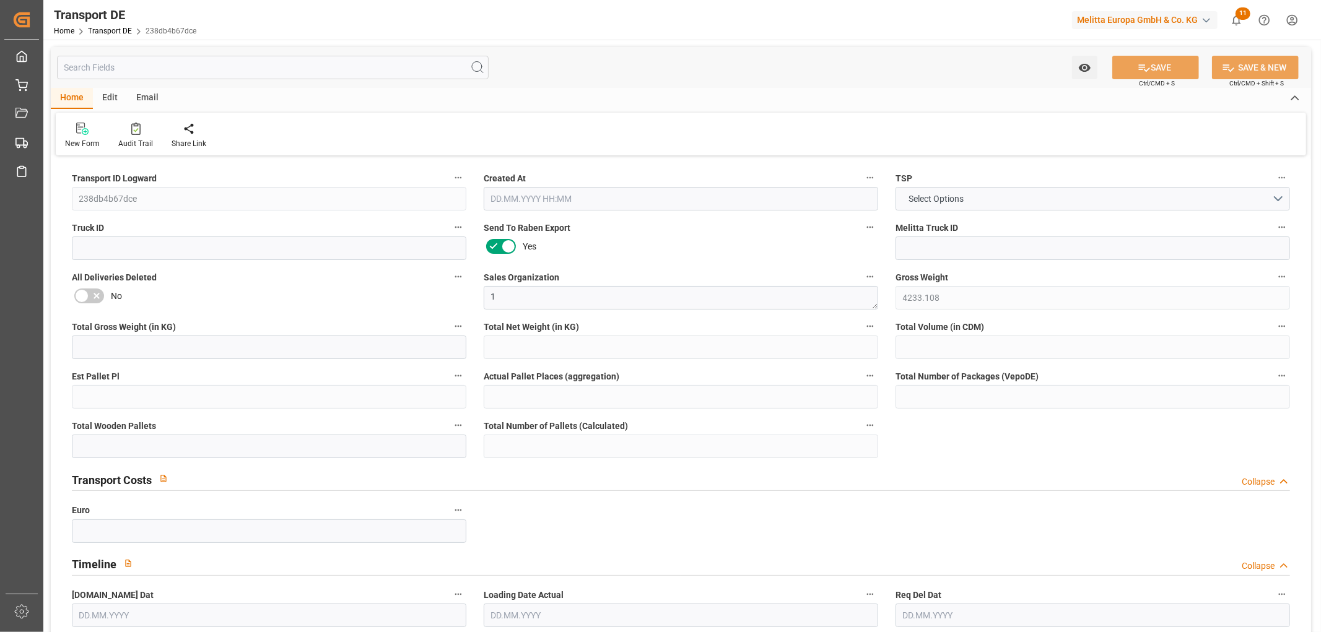
type input "0"
type input "11"
type input "10"
type input "8"
type input "0"
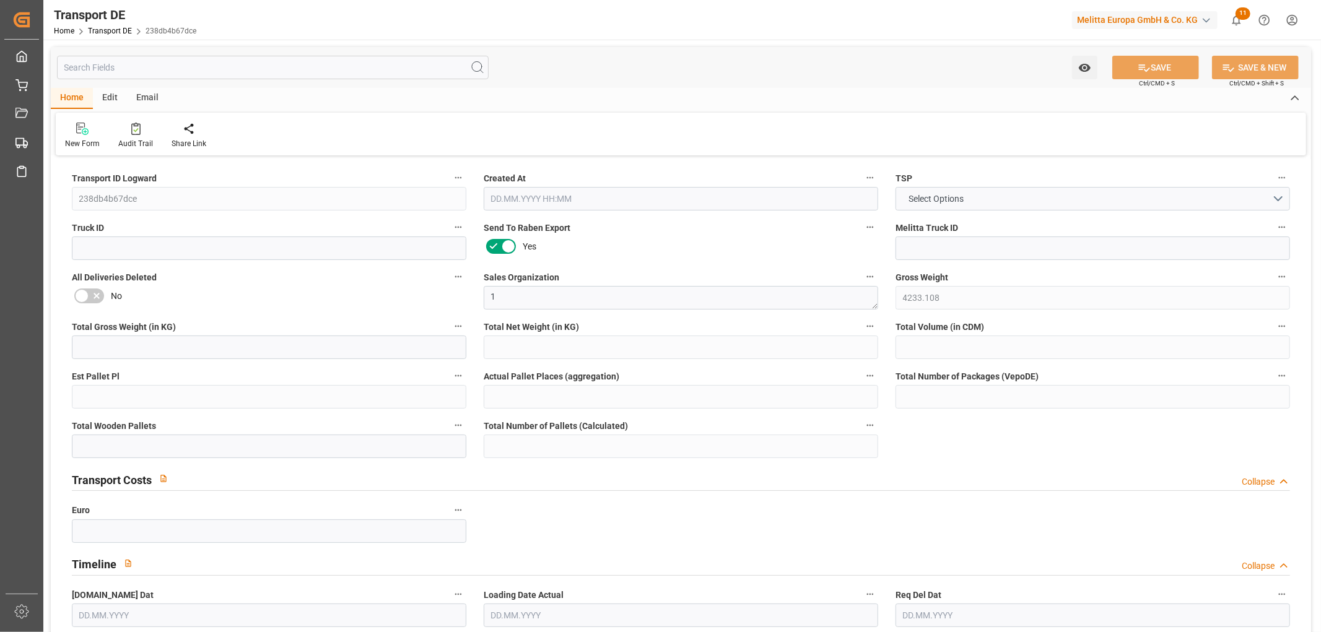
type input "0"
type input "1"
type input "0"
type input "2"
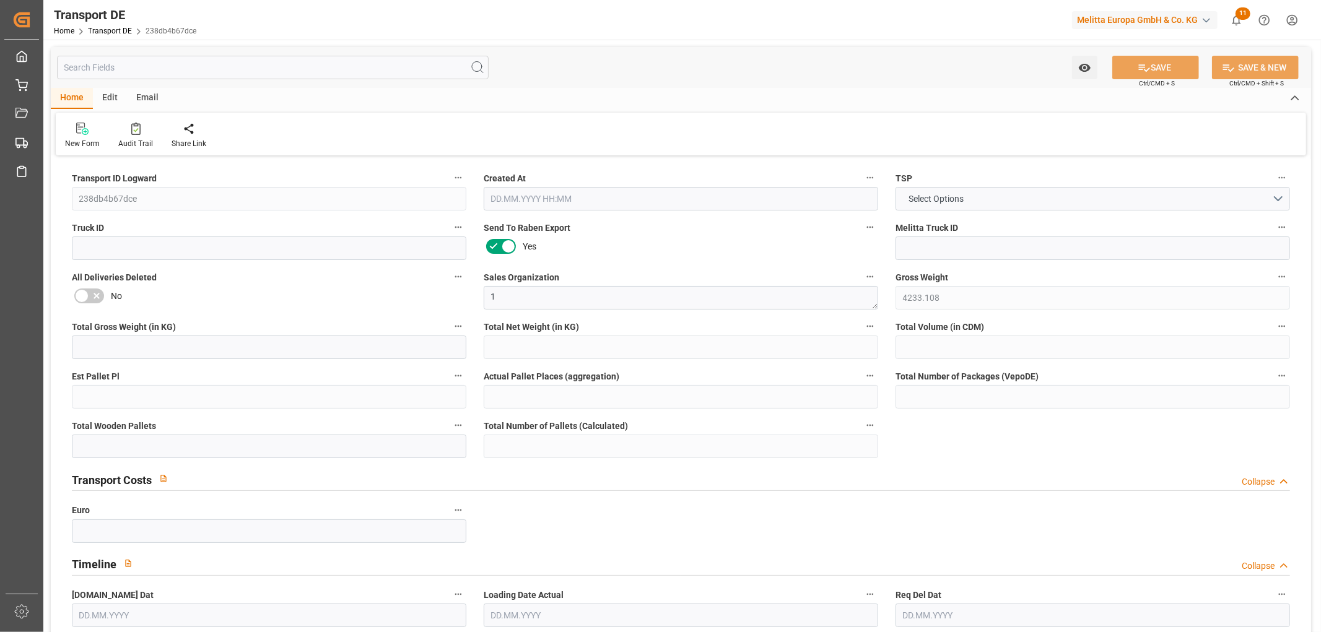
type input "3713"
type input "623.428"
type input "551.74"
type input "[DATE] 23:00"
type input "[DATE]"
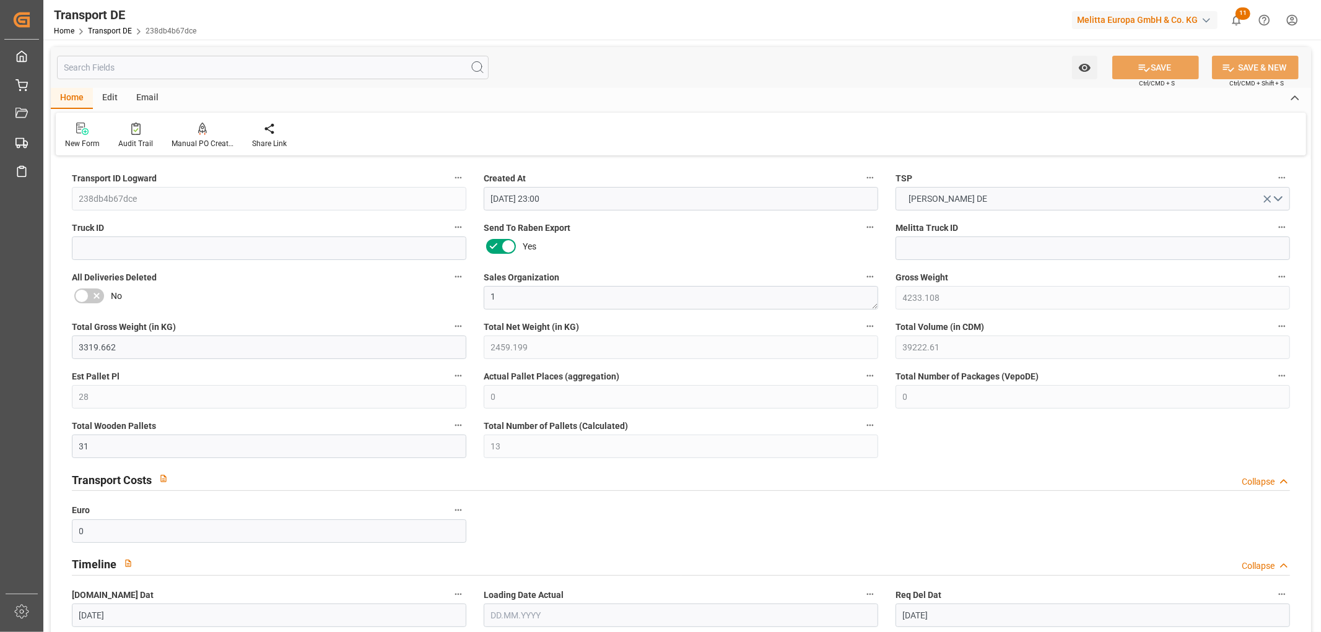
type input "[DATE]"
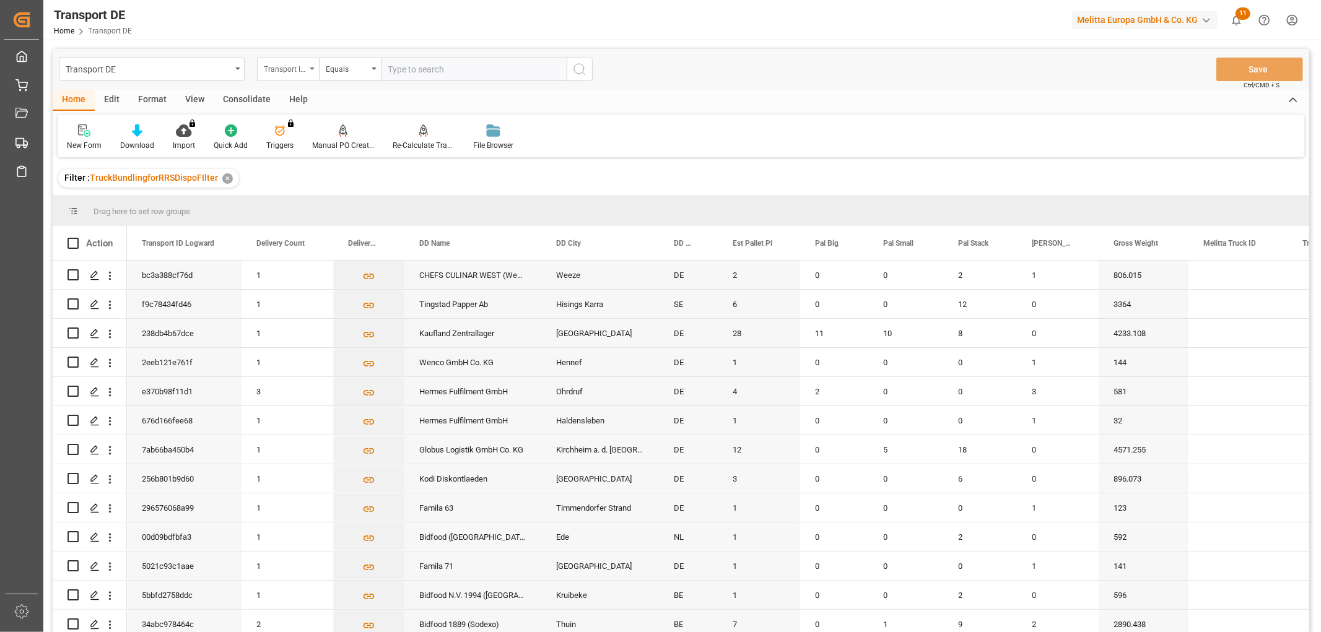
click at [293, 65] on div "Transport ID Logward" at bounding box center [285, 68] width 42 height 14
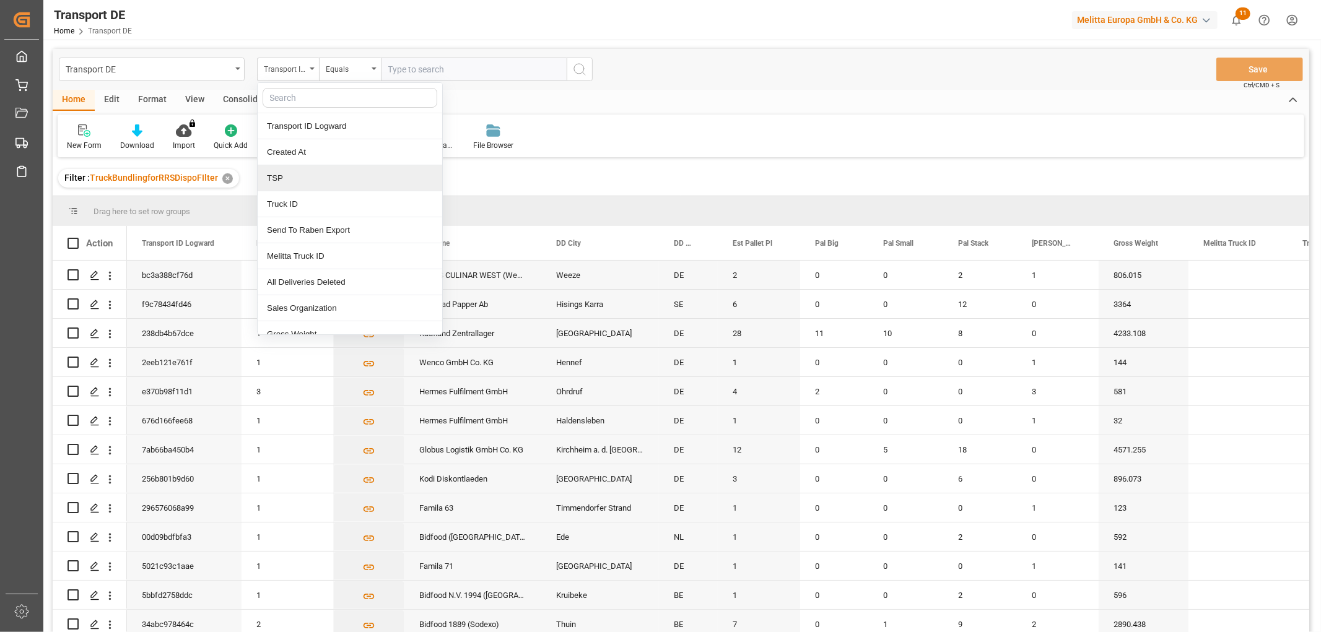
drag, startPoint x: 290, startPoint y: 185, endPoint x: 289, endPoint y: 175, distance: 10.0
click at [289, 186] on div "TSP" at bounding box center [350, 178] width 185 height 26
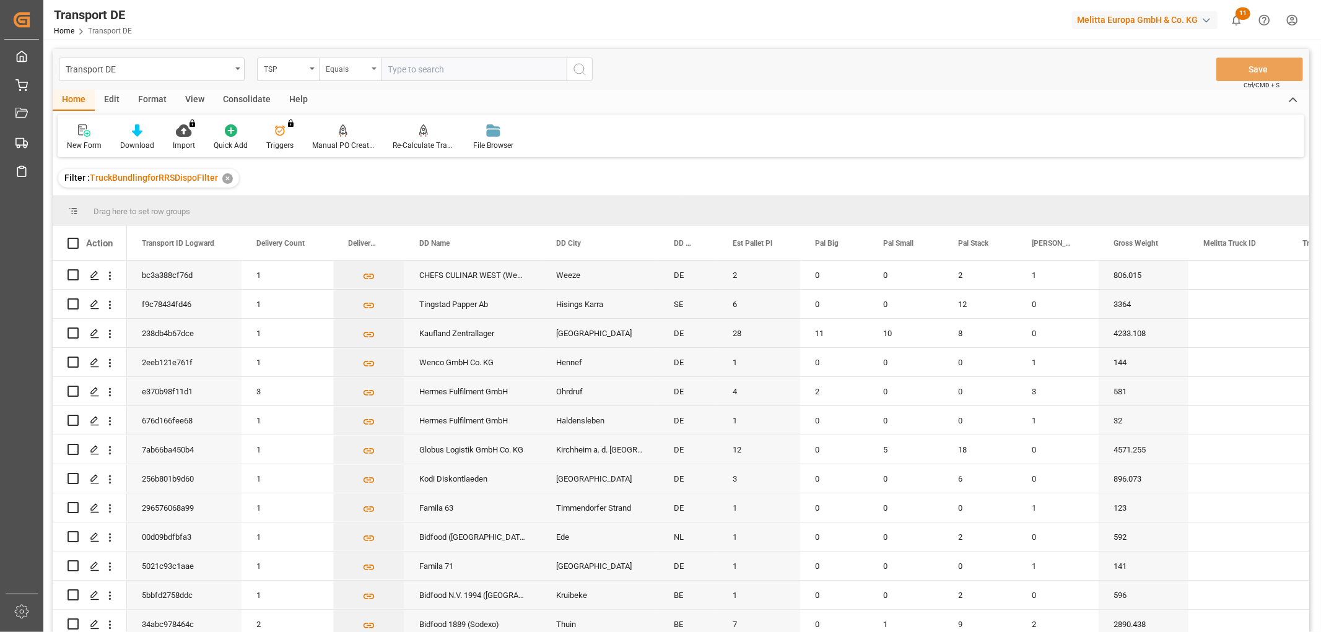
click at [365, 64] on div "Equals" at bounding box center [347, 68] width 42 height 14
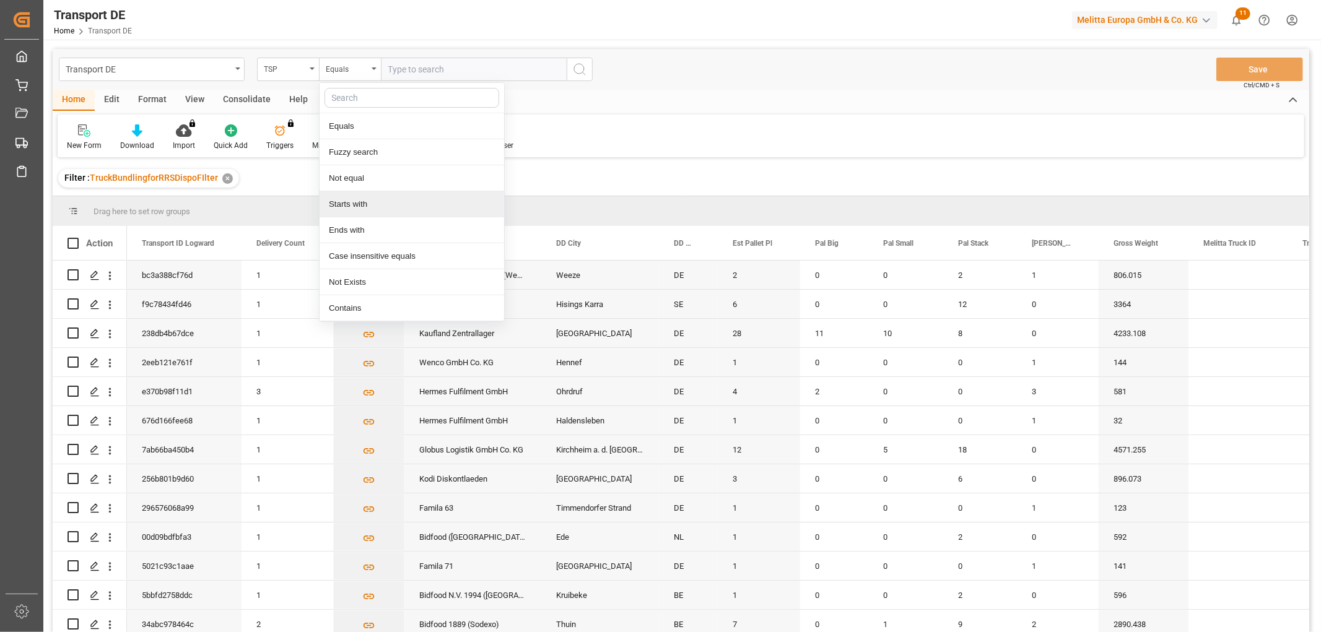
click at [355, 204] on div "Starts with" at bounding box center [412, 204] width 185 height 26
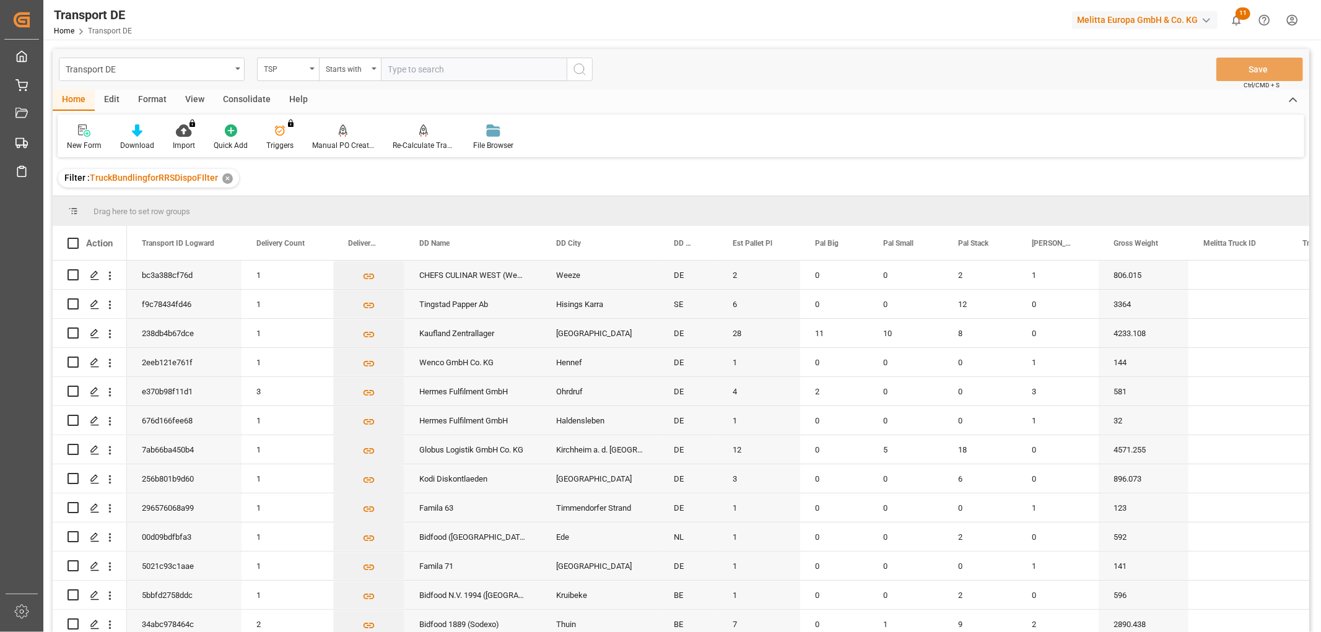
click at [409, 68] on input "text" at bounding box center [474, 70] width 186 height 24
type input "LIT DE"
click at [578, 69] on icon "search button" at bounding box center [579, 69] width 15 height 15
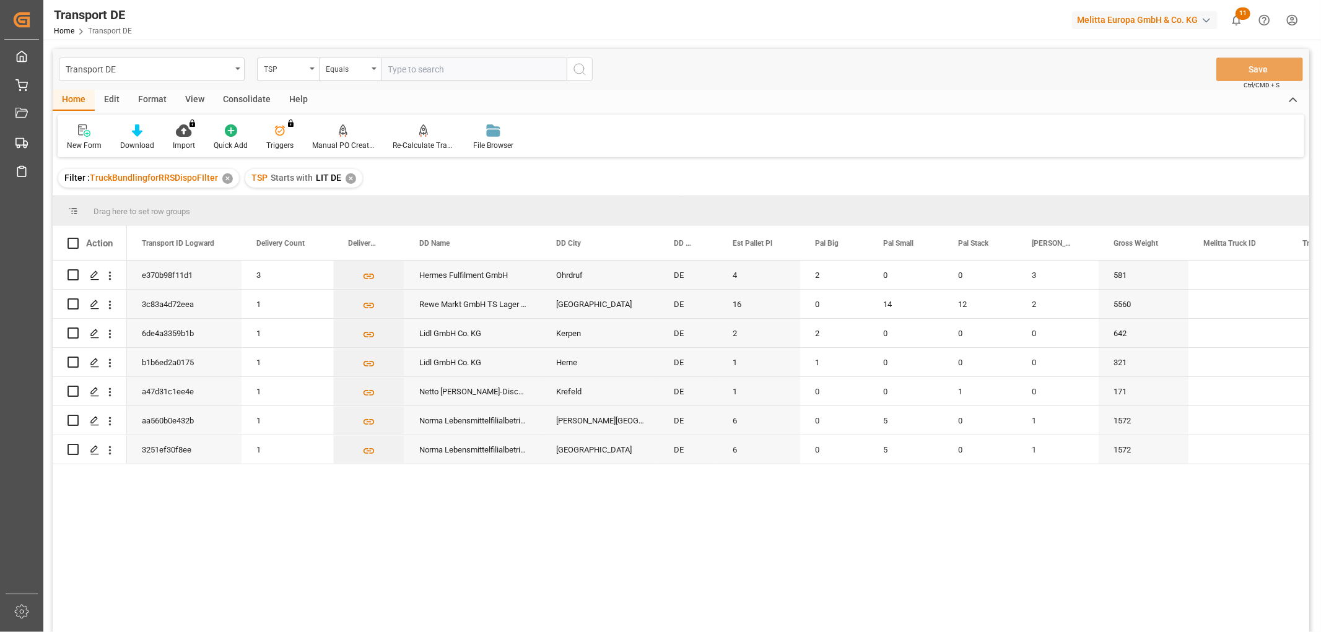
click at [347, 178] on div "✕" at bounding box center [351, 178] width 11 height 11
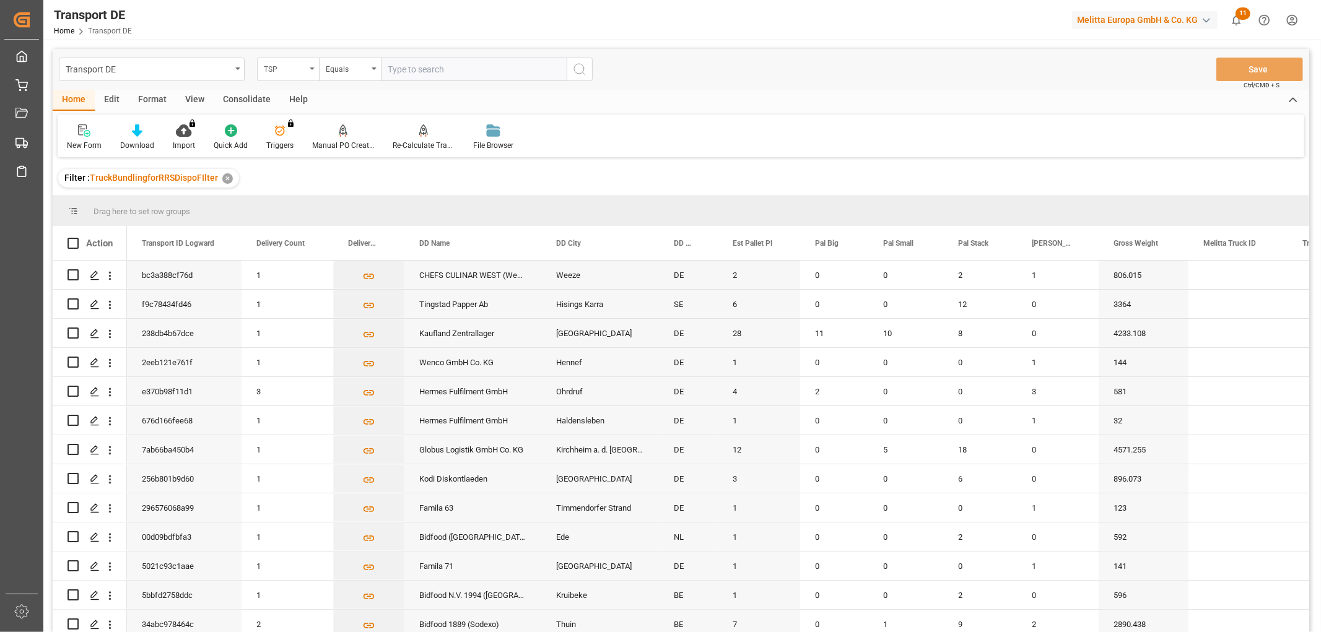
click at [279, 71] on div "TSP" at bounding box center [285, 68] width 42 height 14
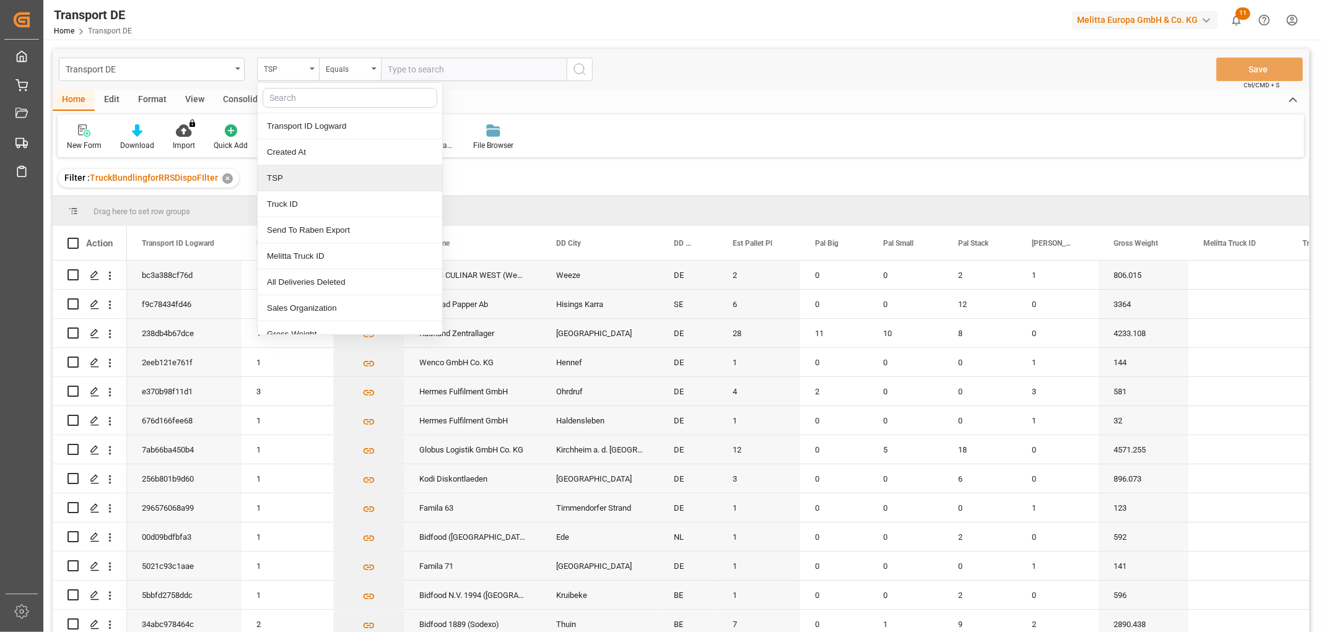
click at [287, 182] on div "TSP" at bounding box center [350, 178] width 185 height 26
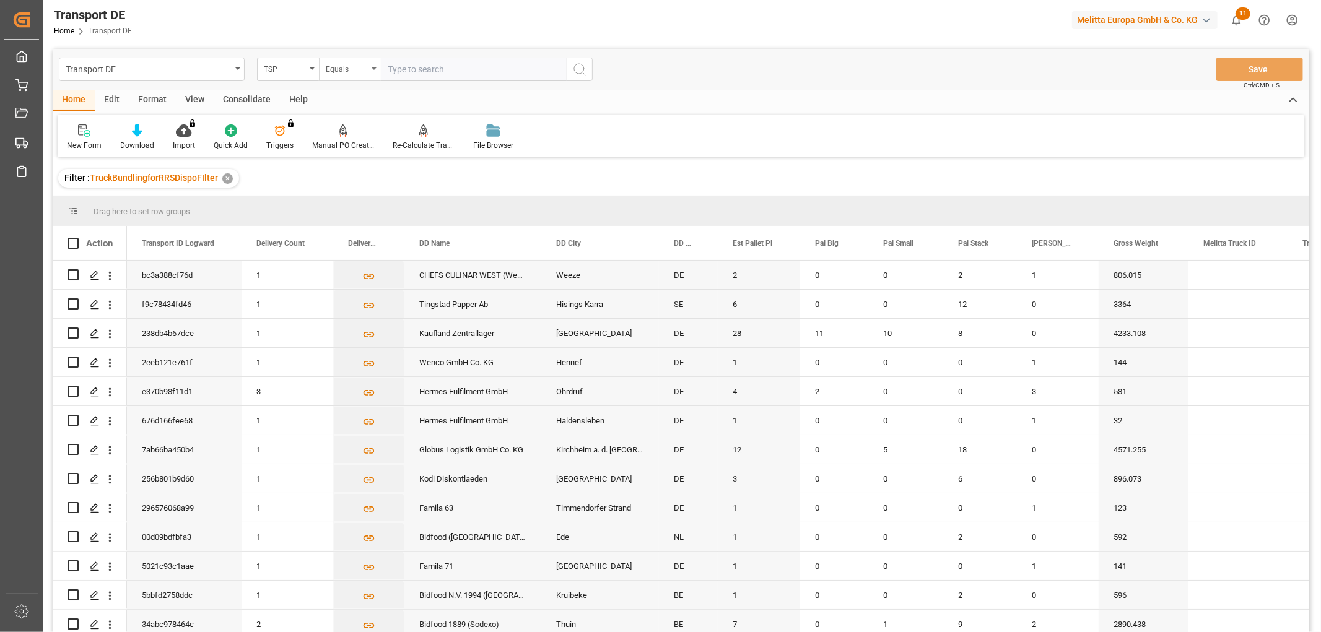
click at [351, 68] on div "Equals" at bounding box center [347, 68] width 42 height 14
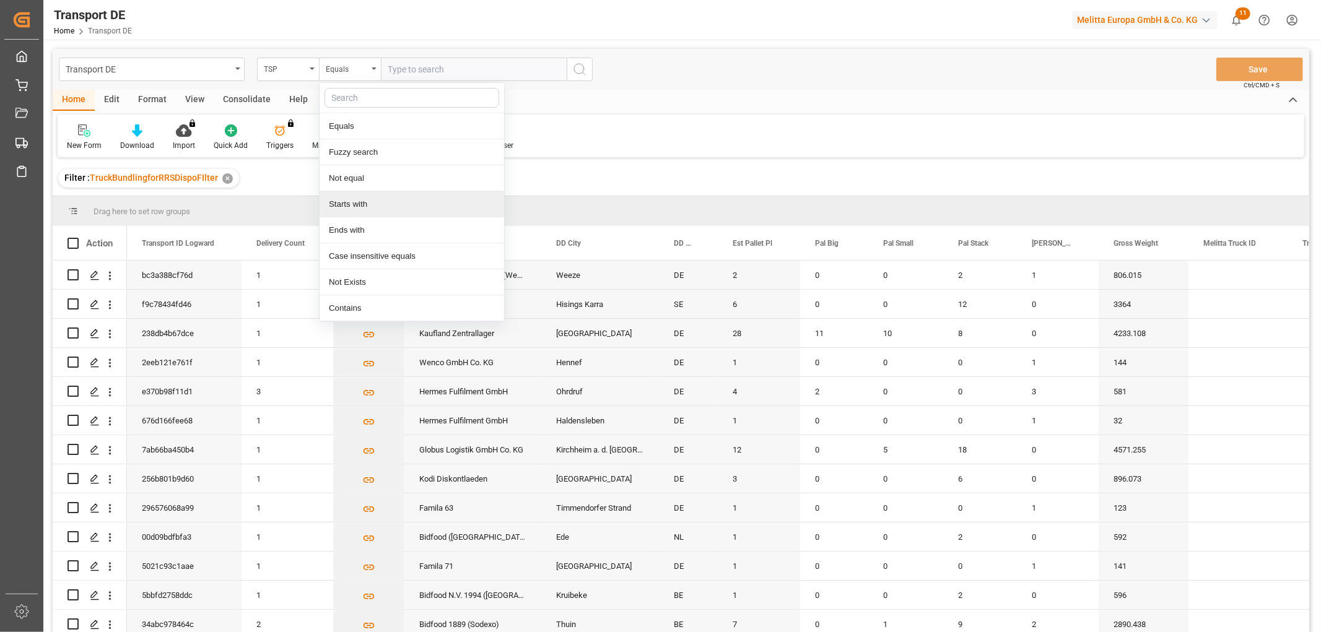
click at [356, 206] on div "Starts with" at bounding box center [412, 204] width 185 height 26
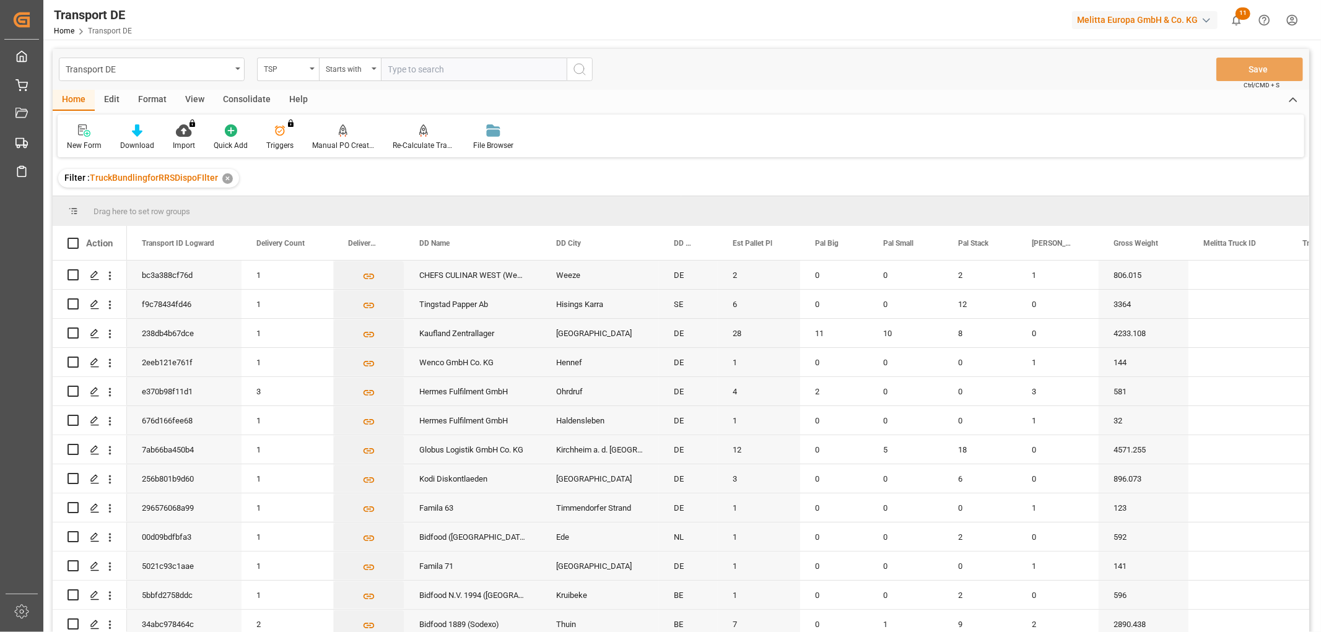
click at [418, 67] on input "text" at bounding box center [474, 70] width 186 height 24
type input "[PERSON_NAME]"
click at [579, 71] on icon "search button" at bounding box center [579, 69] width 15 height 15
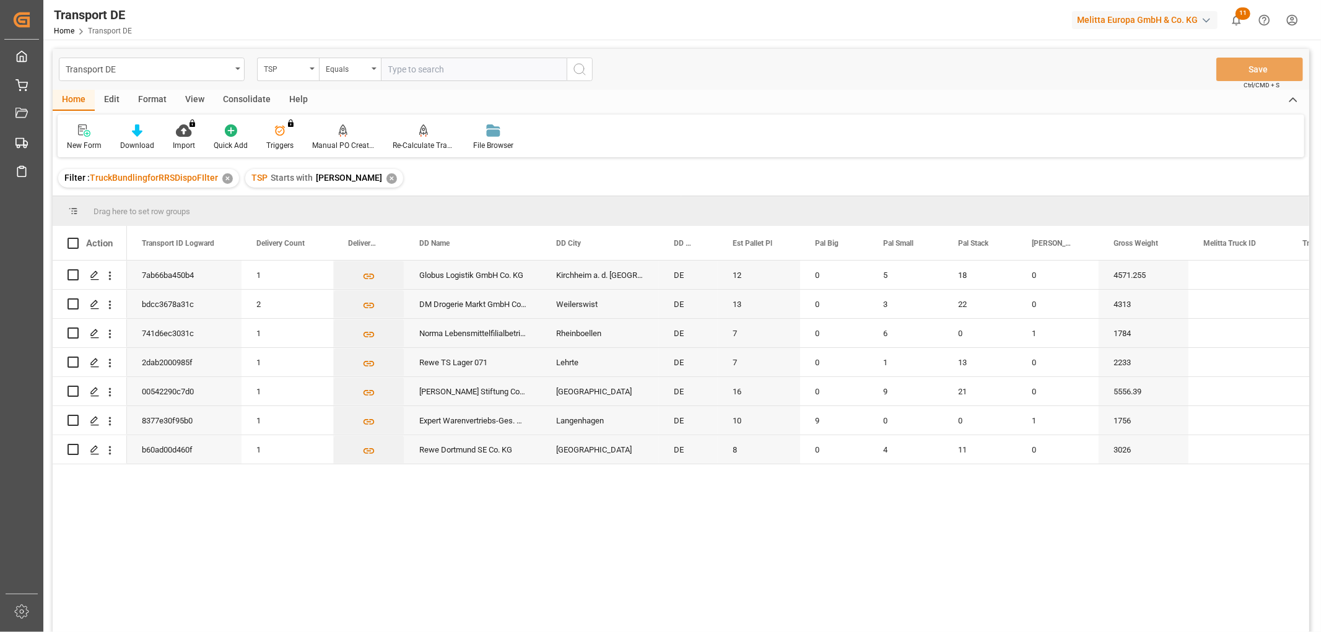
click at [386, 178] on div "✕" at bounding box center [391, 178] width 11 height 11
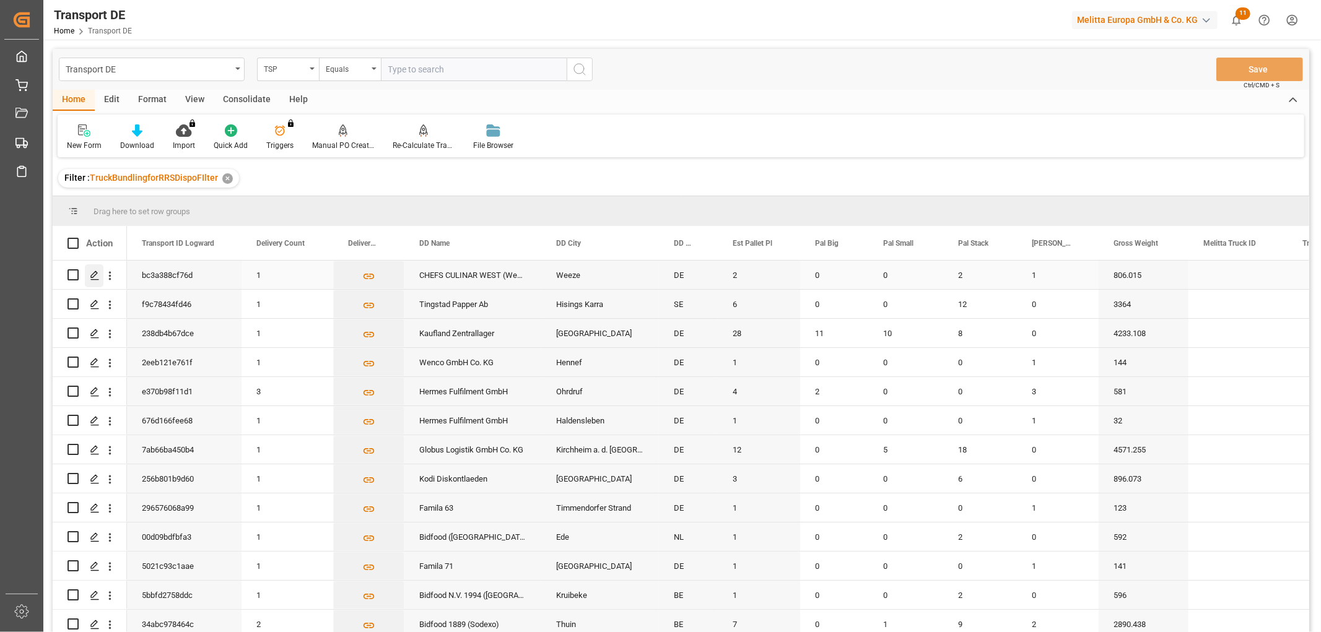
click at [94, 274] on icon "Press SPACE to select this row." at bounding box center [95, 276] width 10 height 10
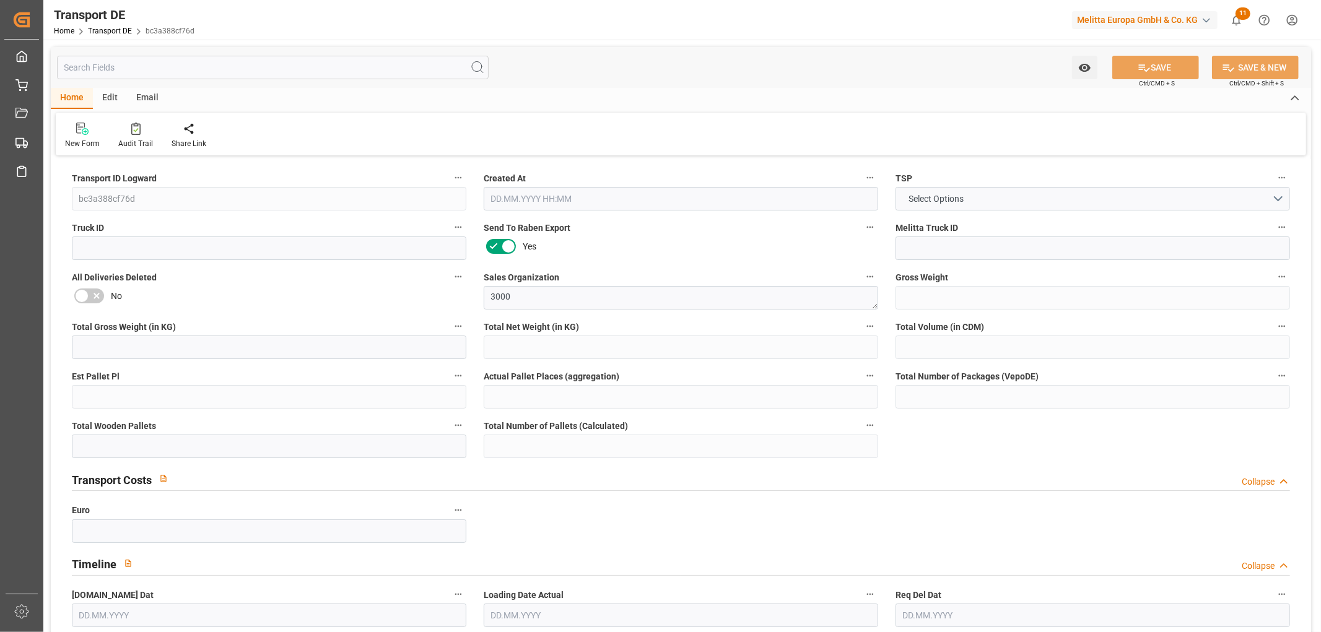
type input "806.015"
type input "731.245"
type input "616.524"
type input "2834.123"
type input "2"
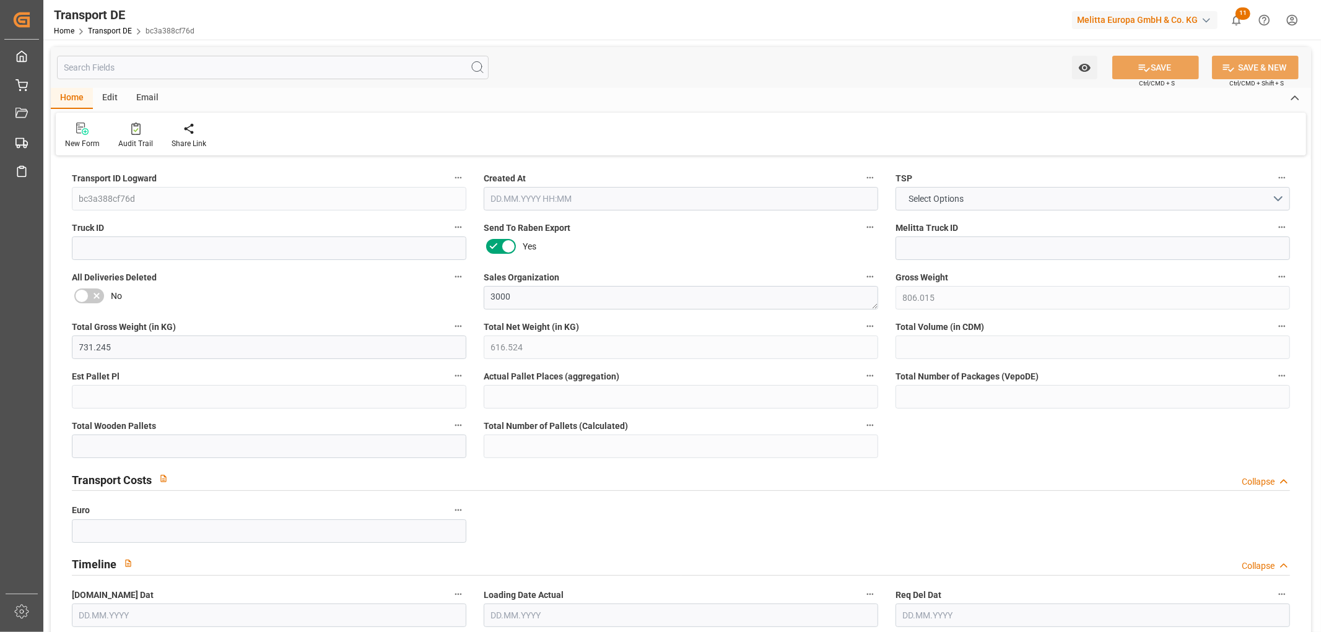
type input "0"
type input "3"
type input "2"
type input "0"
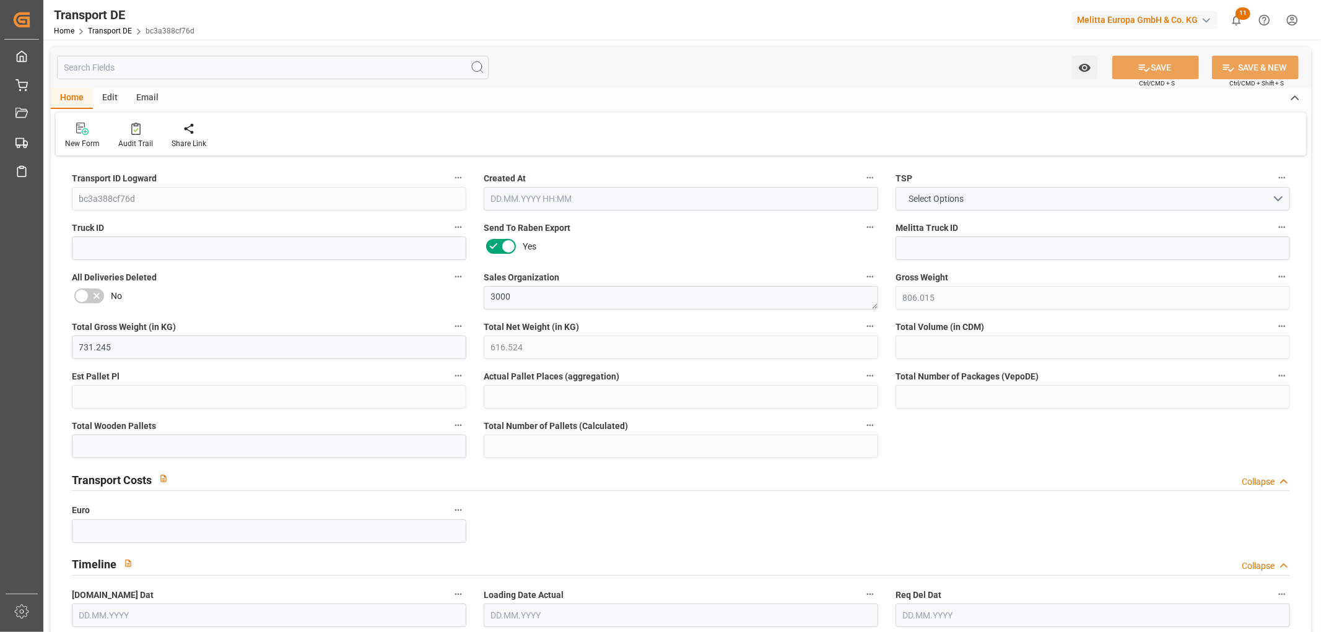
type input "47"
type input "0"
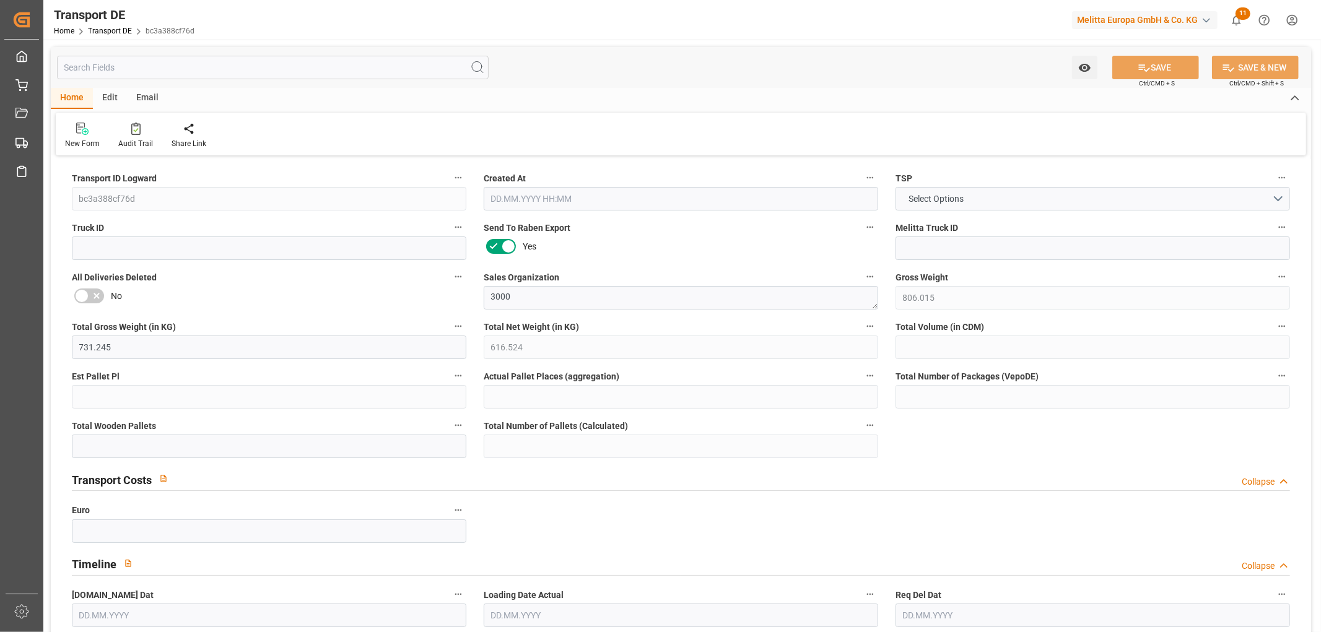
type input "0"
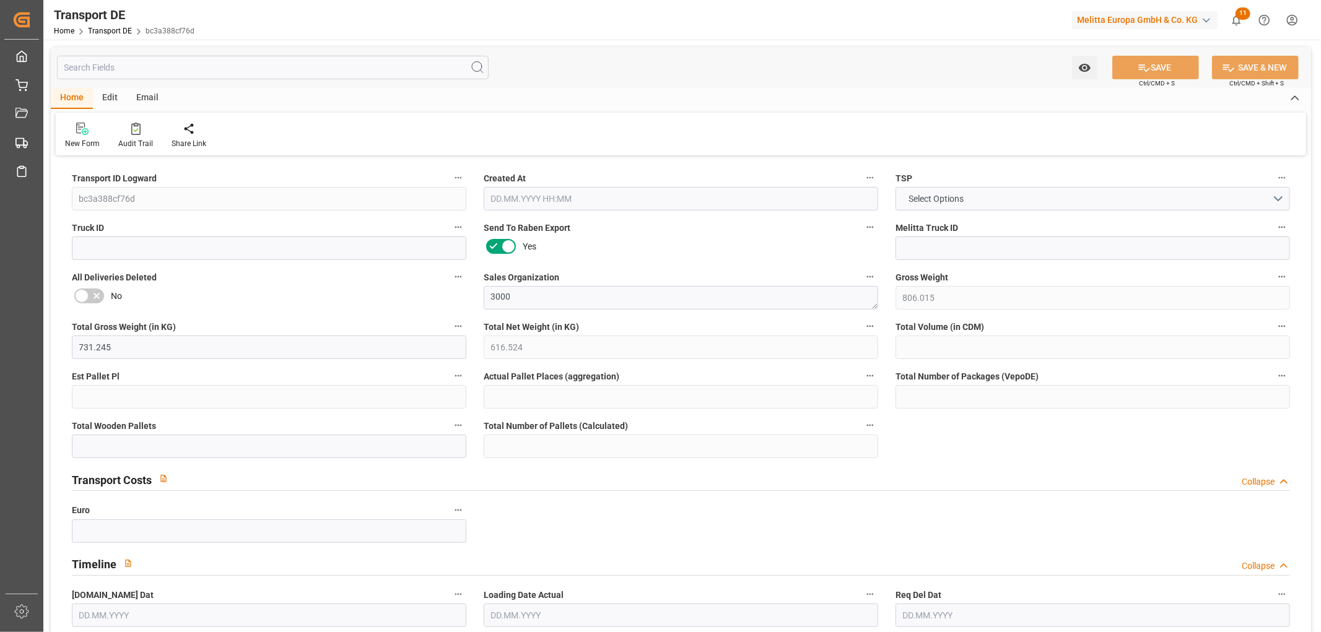
type input "0"
type input "2"
type input "0"
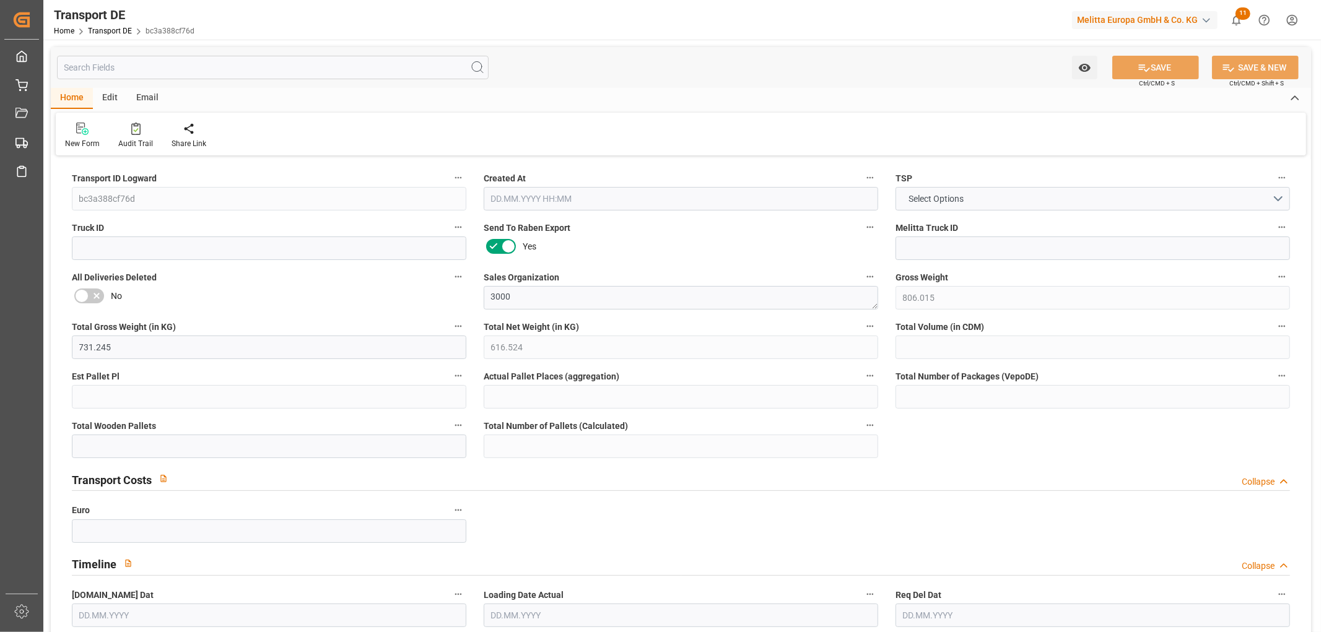
type input "0"
type input "1"
type input "0"
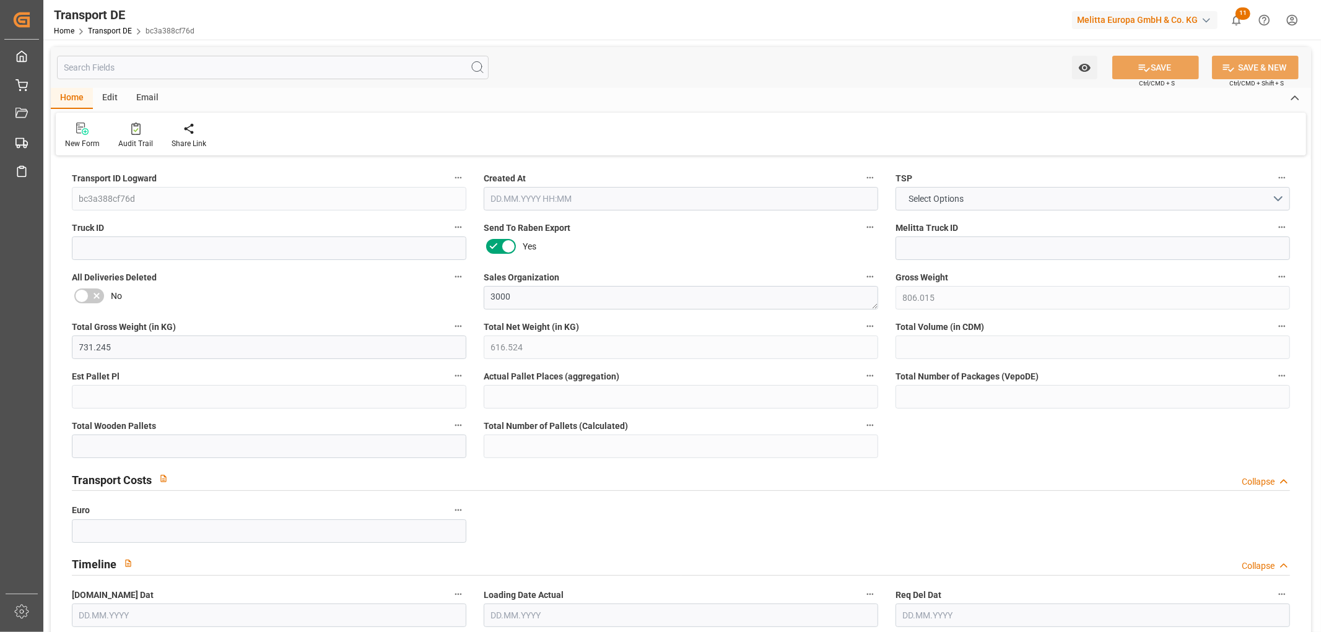
type input "176.5"
type input "118.5076"
type input "83.8036"
type input "[DATE] 23:00"
type input "[DATE]"
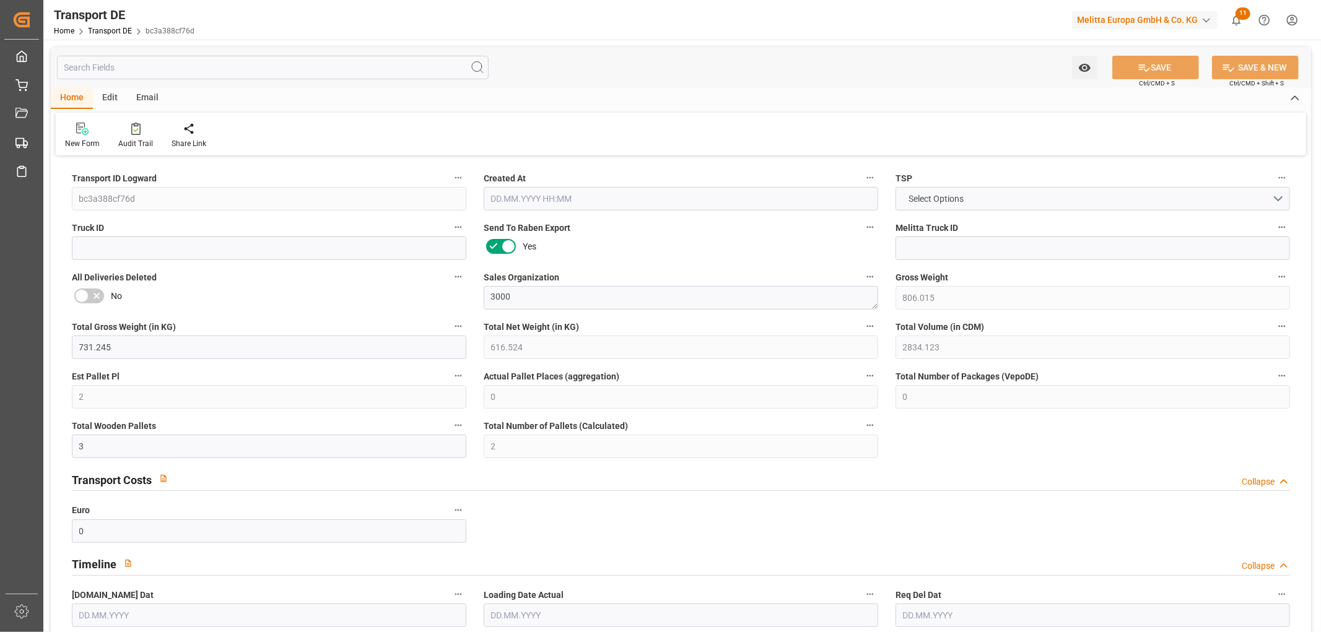
type input "[DATE]"
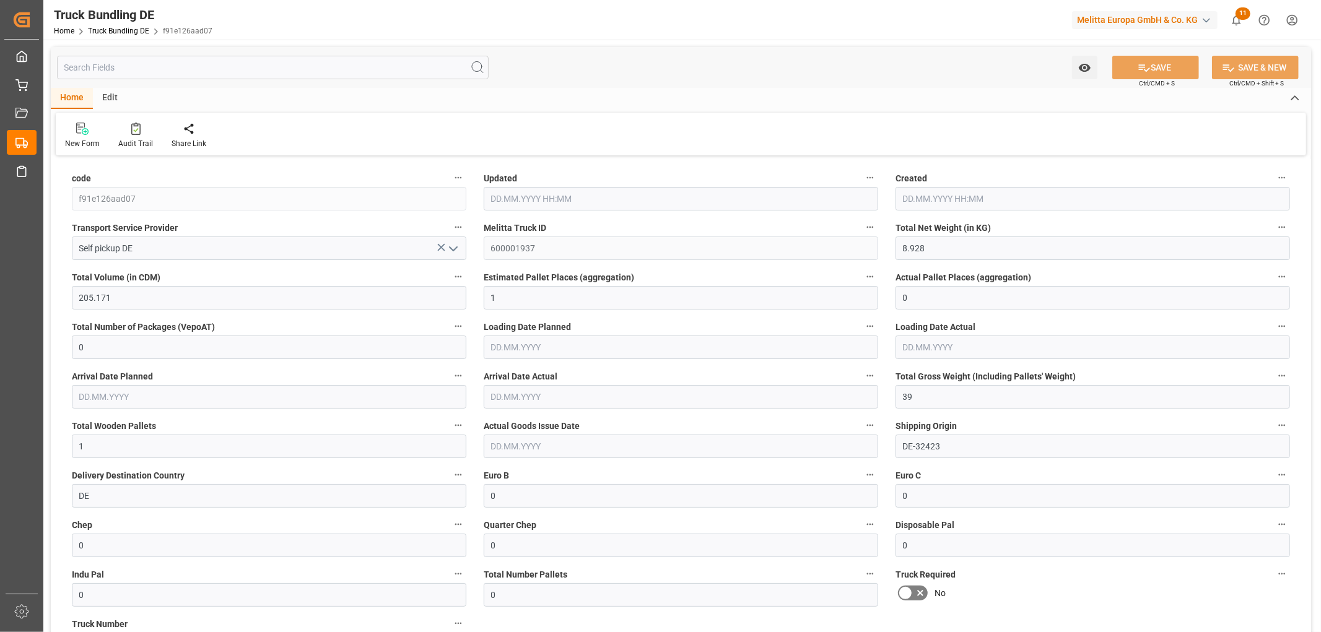
type input "[DATE] 07:54"
type input "[DATE]"
